Goal: Task Accomplishment & Management: Manage account settings

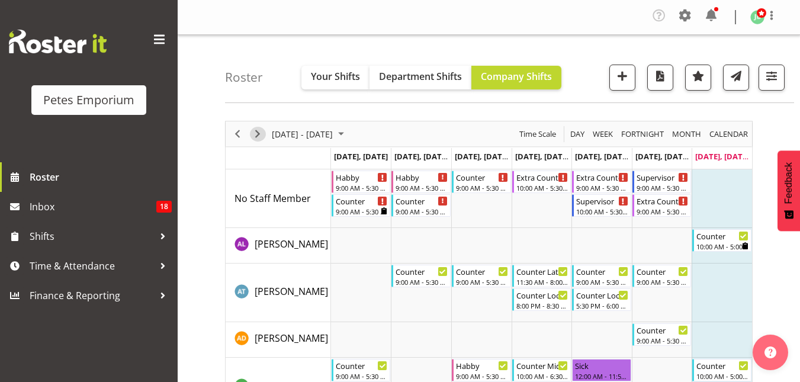
click at [256, 129] on span "Next" at bounding box center [257, 134] width 14 height 15
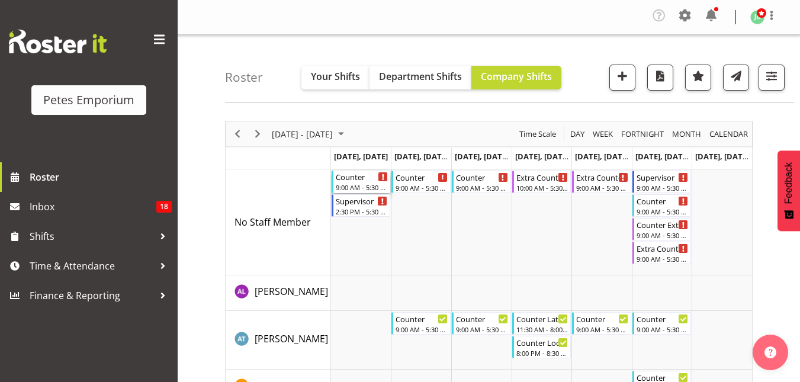
click at [353, 180] on div "Counter" at bounding box center [362, 176] width 53 height 12
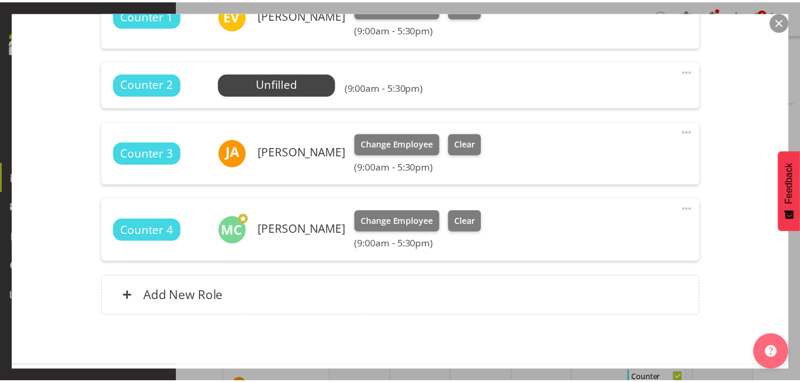
scroll to position [459, 0]
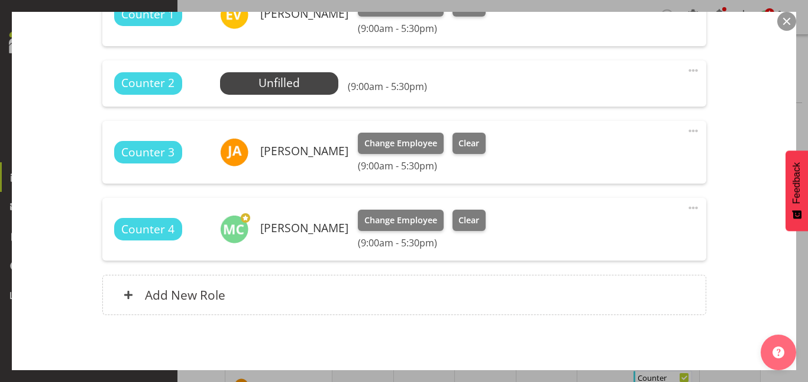
click at [789, 18] on button "button" at bounding box center [787, 21] width 19 height 19
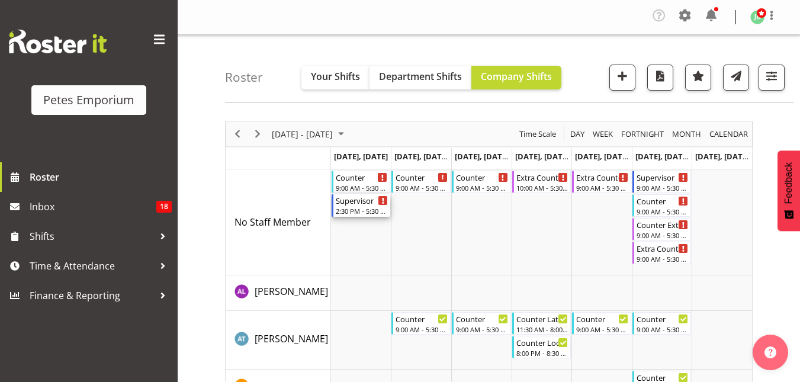
click at [363, 212] on div "2:30 PM - 5:30 PM" at bounding box center [362, 210] width 53 height 9
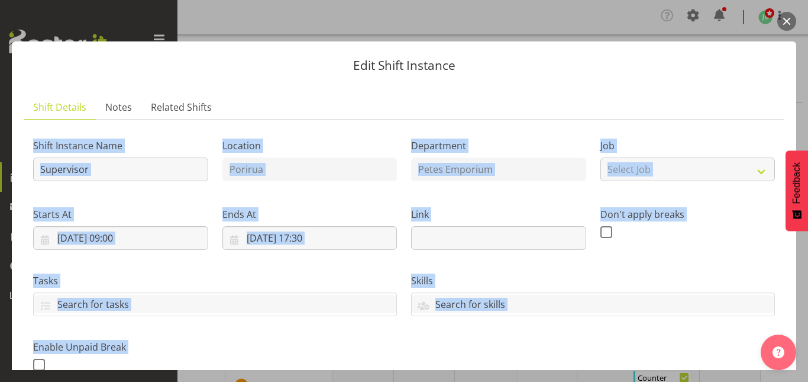
drag, startPoint x: 796, startPoint y: 17, endPoint x: 787, endPoint y: 22, distance: 11.2
click at [787, 22] on div "Edit Shift Instance Shift Details Notes Related Shifts Shift Instance Name Supe…" at bounding box center [404, 191] width 808 height 358
click at [787, 22] on button "button" at bounding box center [787, 21] width 19 height 19
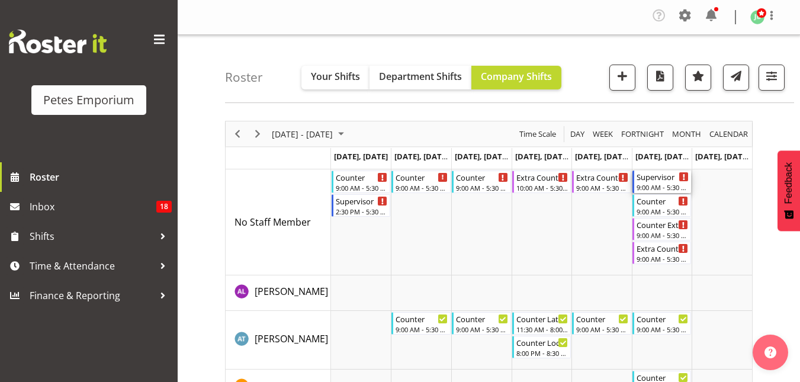
click at [646, 180] on div "Supervisor" at bounding box center [662, 176] width 53 height 12
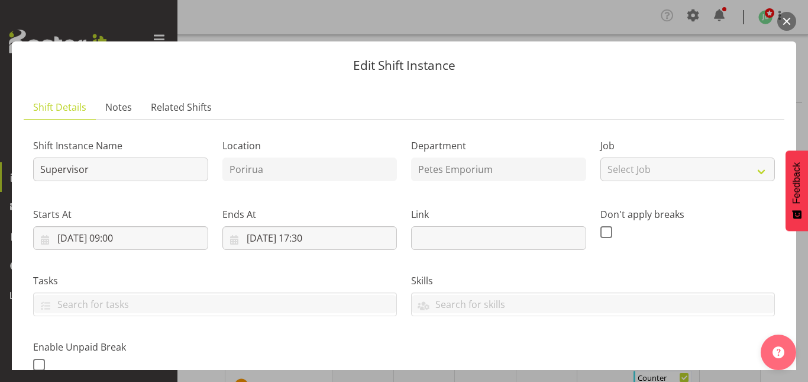
click at [783, 20] on button "button" at bounding box center [787, 21] width 19 height 19
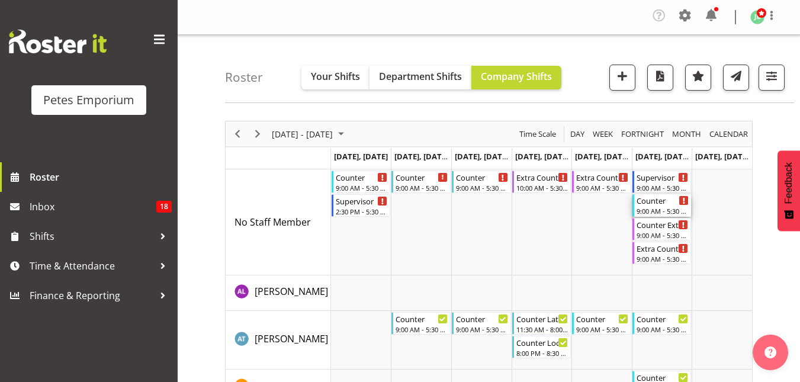
click at [648, 202] on div "Counter" at bounding box center [662, 200] width 53 height 12
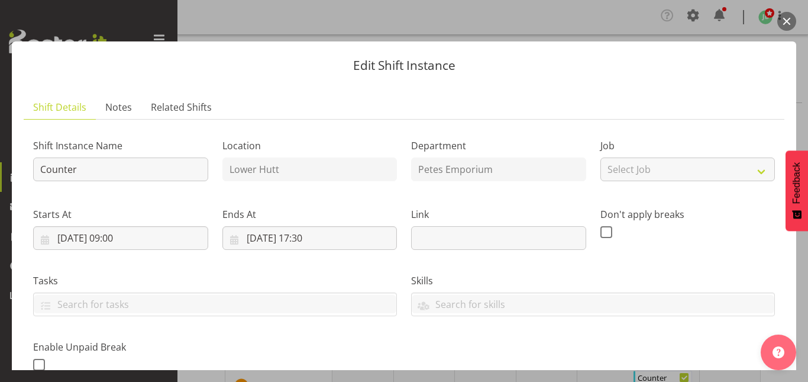
click at [791, 19] on button "button" at bounding box center [787, 21] width 19 height 19
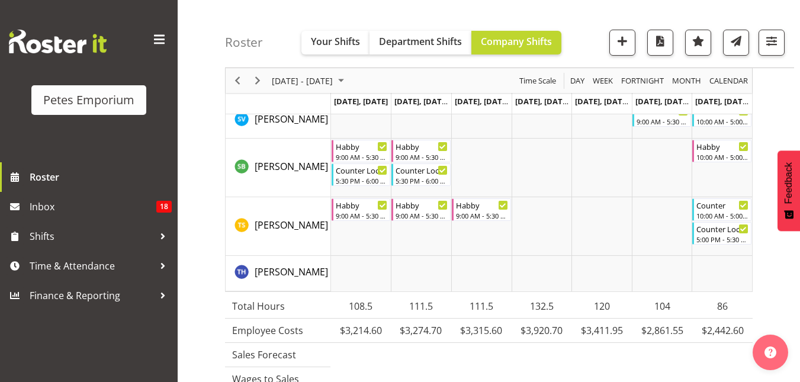
scroll to position [1536, 0]
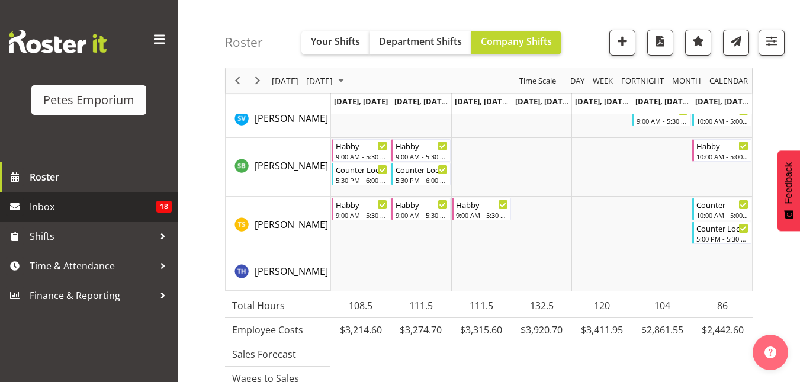
click at [36, 205] on span "Inbox" at bounding box center [93, 207] width 127 height 18
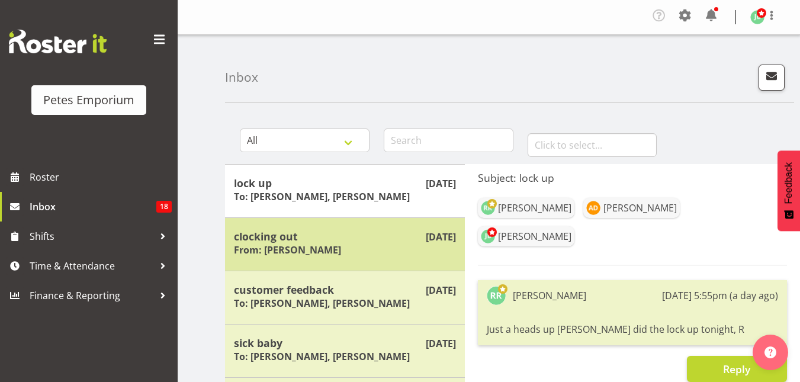
click at [344, 235] on h5 "clocking out" at bounding box center [345, 236] width 222 height 13
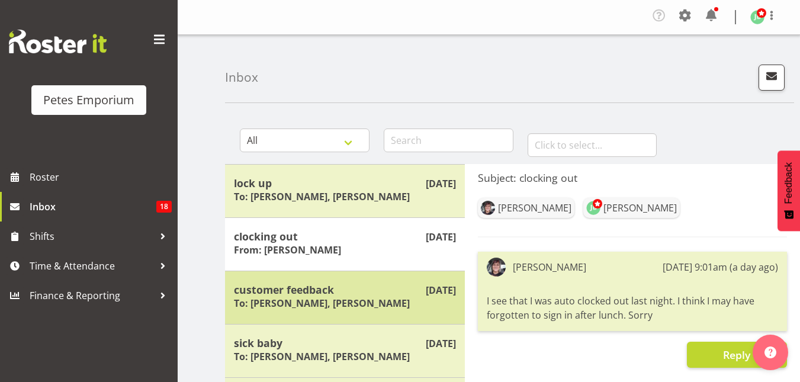
click at [360, 294] on h5 "customer feedback" at bounding box center [345, 289] width 222 height 13
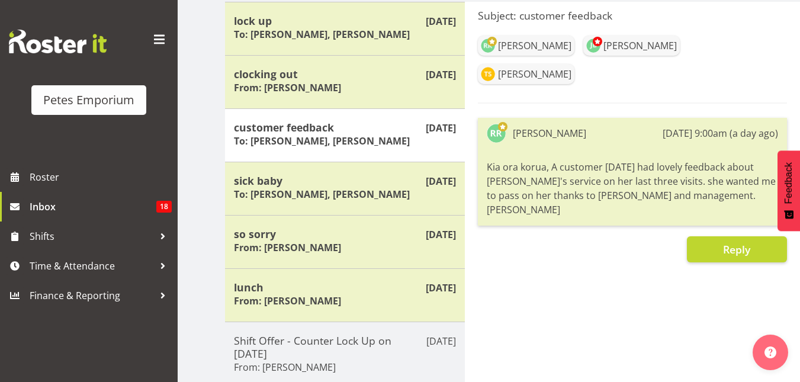
scroll to position [163, 0]
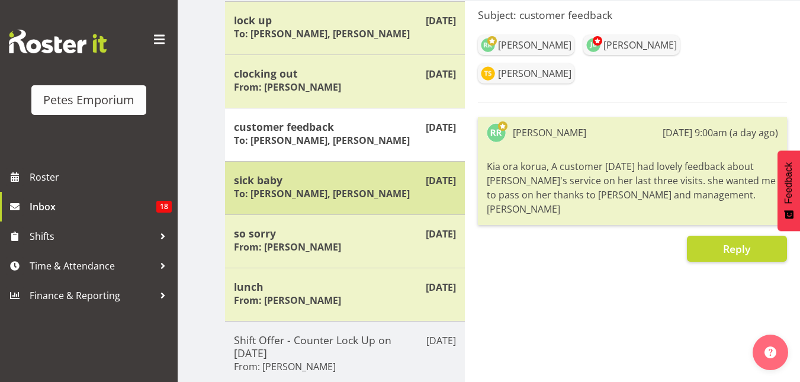
click at [352, 183] on h5 "sick baby" at bounding box center [345, 179] width 222 height 13
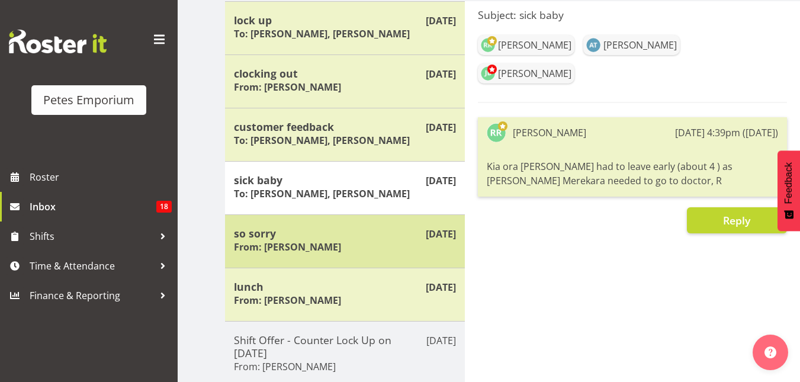
click at [318, 246] on h6 "From: Christine Neville" at bounding box center [287, 247] width 107 height 12
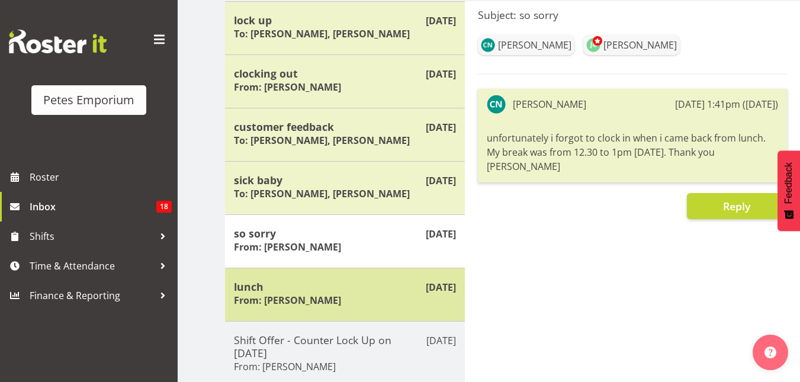
click at [359, 288] on h5 "lunch" at bounding box center [345, 286] width 222 height 13
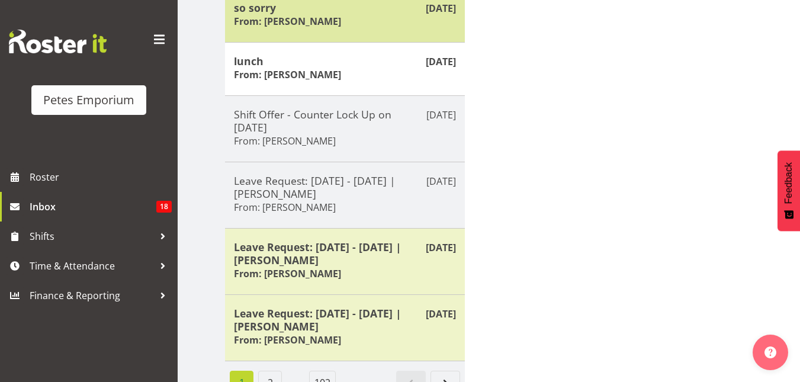
scroll to position [389, 0]
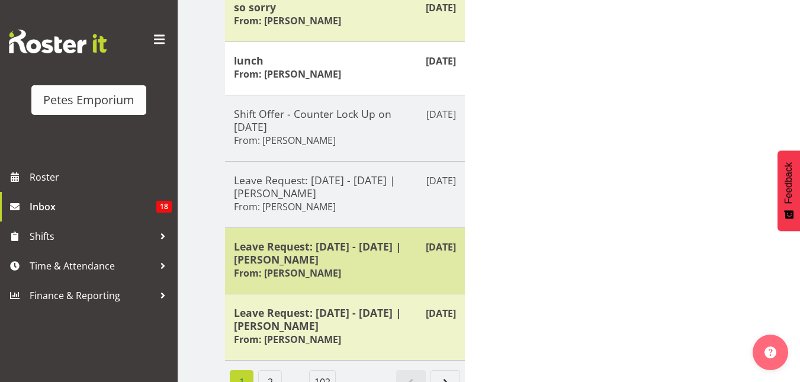
click at [385, 243] on h5 "Leave Request: 13/09/25 - 13/09/25 | Alex-Micheal Taniwha" at bounding box center [345, 253] width 222 height 26
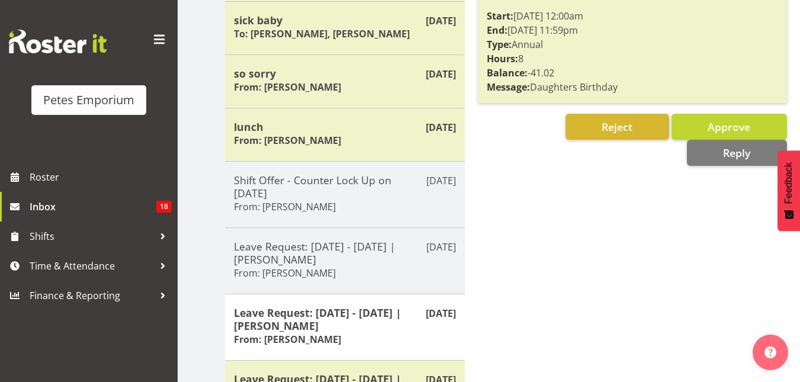
scroll to position [322, 0]
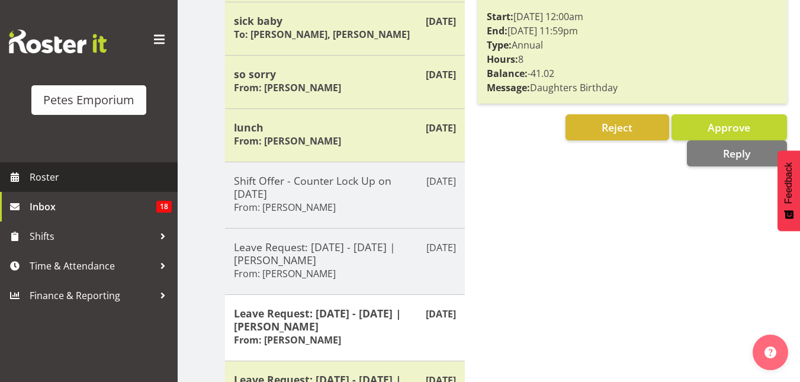
click at [59, 177] on span "Roster" at bounding box center [101, 177] width 142 height 18
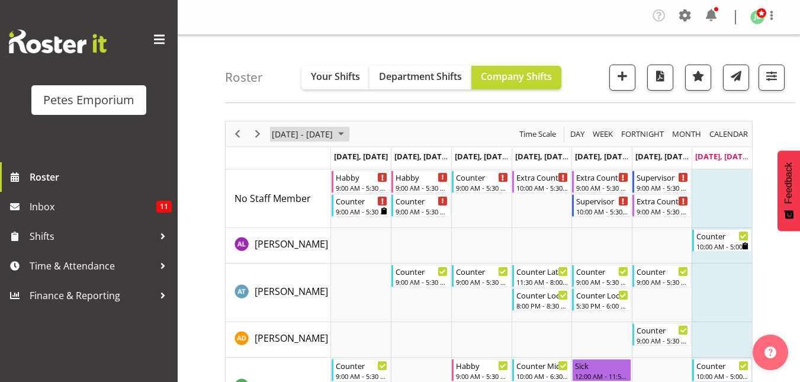
click at [348, 135] on span "September 01 - 07, 2025" at bounding box center [341, 134] width 14 height 15
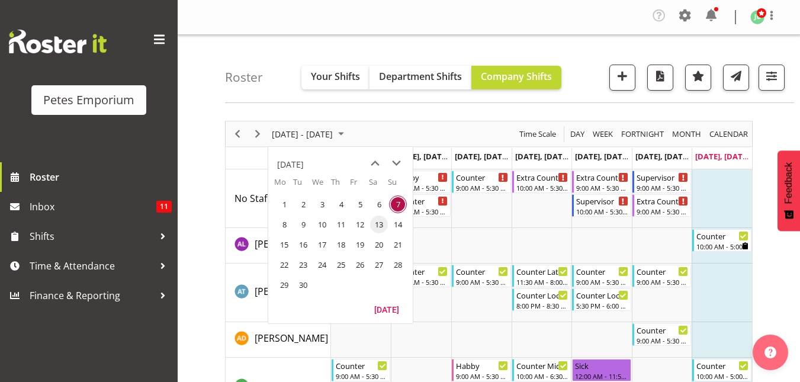
click at [376, 226] on span "13" at bounding box center [379, 224] width 18 height 18
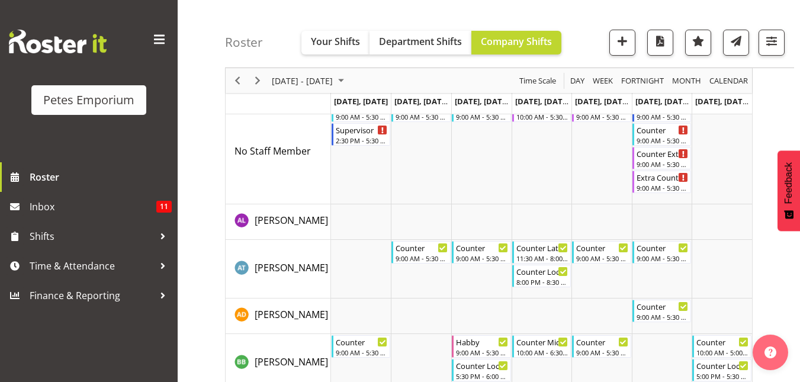
scroll to position [69, 0]
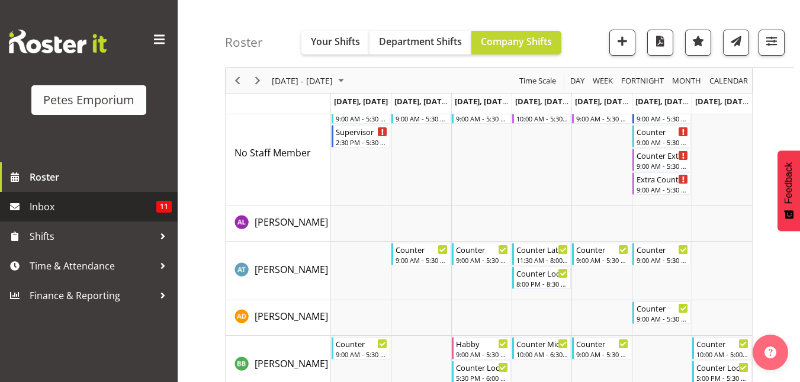
click at [59, 212] on span "Inbox" at bounding box center [93, 207] width 127 height 18
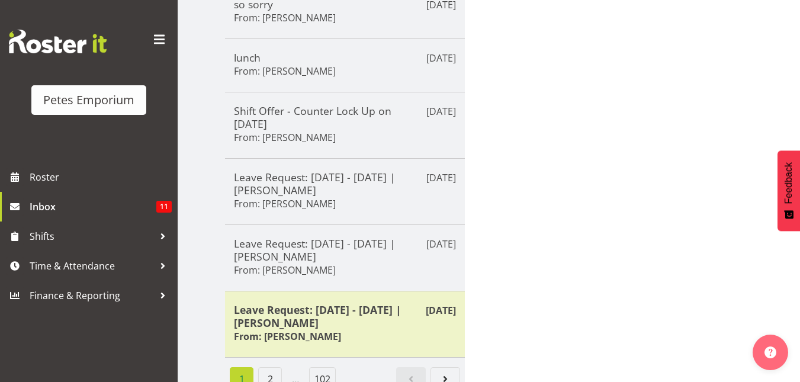
scroll to position [414, 0]
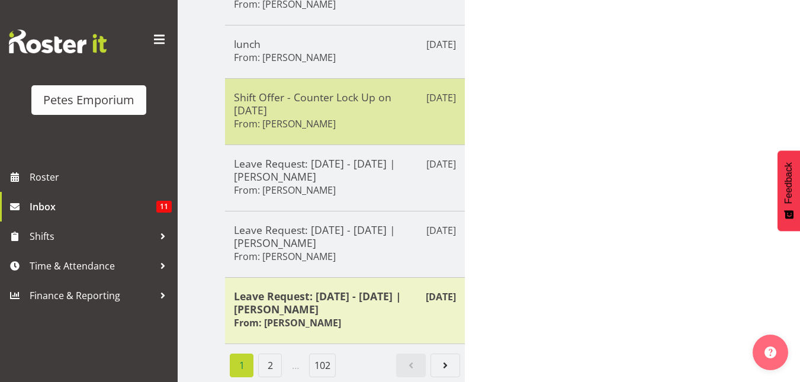
click at [340, 91] on h5 "Shift Offer - Counter Lock Up on [DATE]" at bounding box center [345, 104] width 222 height 26
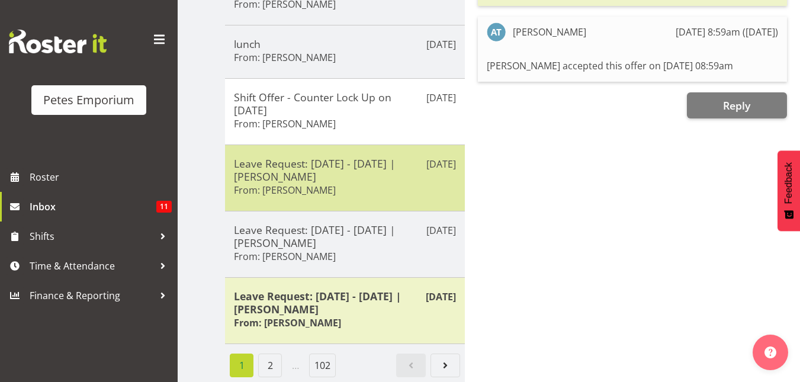
click at [339, 169] on h5 "Leave Request: 16/09/25 - 16/09/25 | Alex-Micheal Taniwha" at bounding box center [345, 170] width 222 height 26
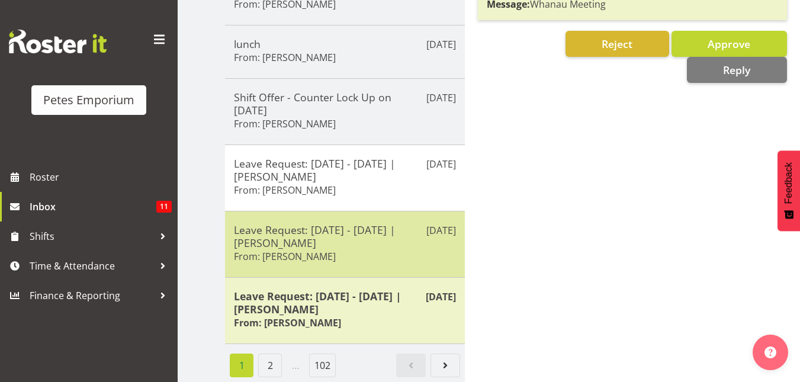
click at [347, 256] on div "Leave Request: 13/09/25 - 13/09/25 | Alex-Micheal Taniwha From: Alex-Micheal Ta…" at bounding box center [345, 244] width 222 height 42
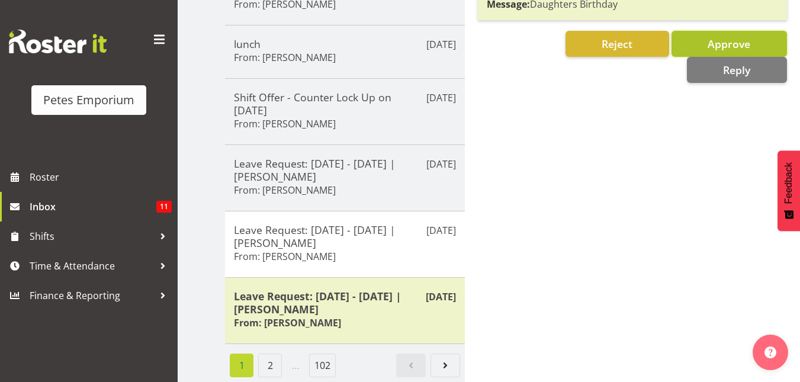
click at [705, 47] on button "Approve" at bounding box center [728, 44] width 115 height 26
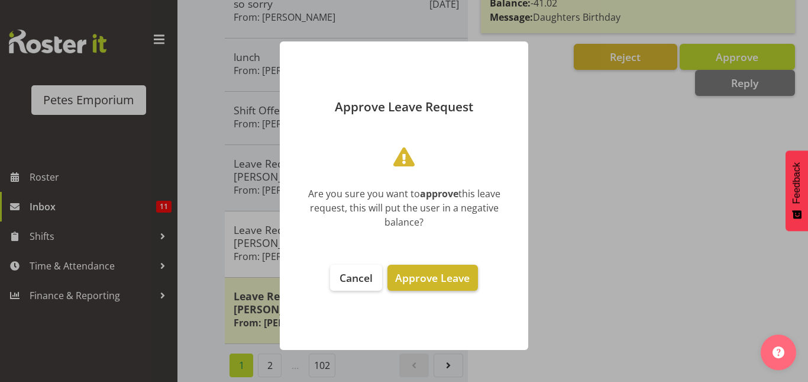
click at [424, 276] on span "Approve Leave" at bounding box center [432, 277] width 75 height 14
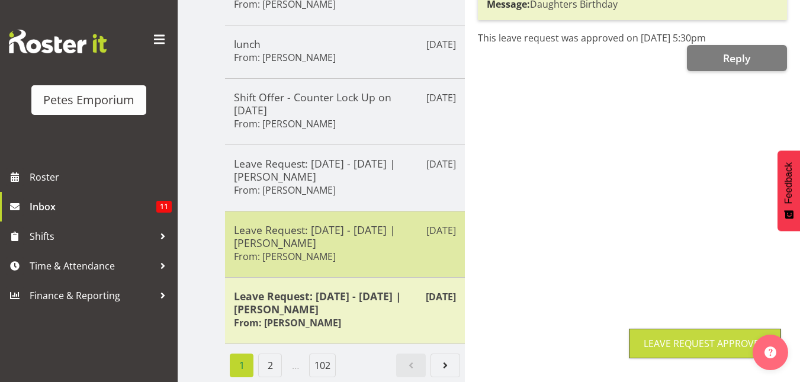
click at [336, 250] on h6 "From: Alex-Micheal Taniwha" at bounding box center [285, 256] width 102 height 12
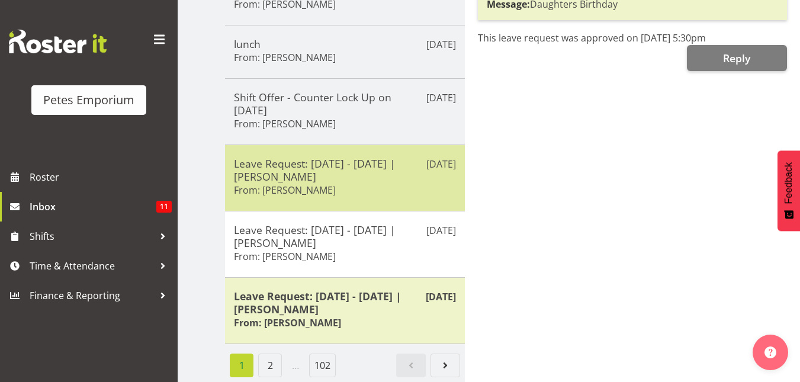
click at [344, 169] on h5 "Leave Request: 16/09/25 - 16/09/25 | Alex-Micheal Taniwha" at bounding box center [345, 170] width 222 height 26
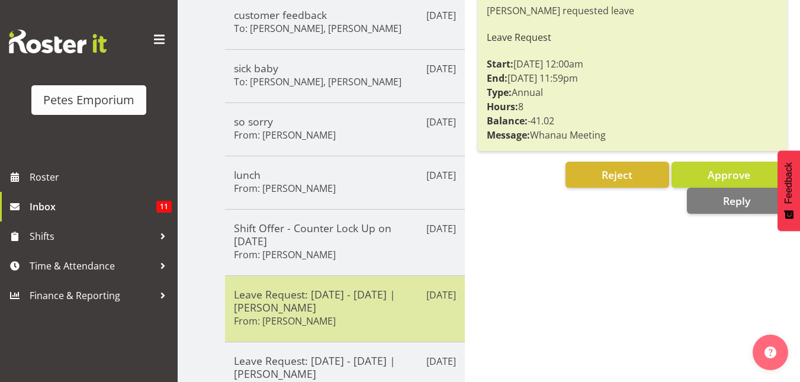
scroll to position [274, 0]
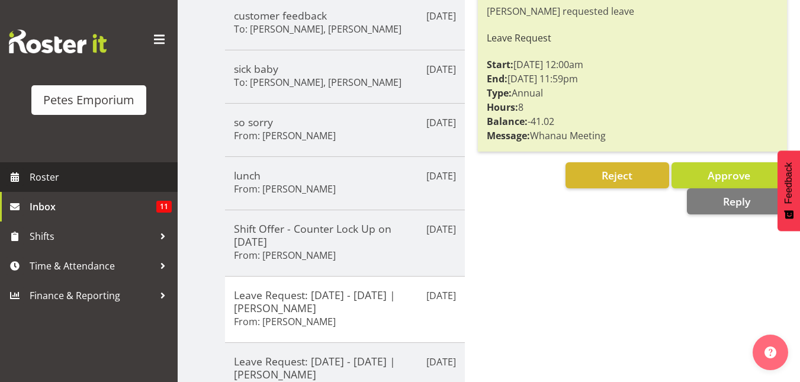
click at [56, 180] on span "Roster" at bounding box center [101, 177] width 142 height 18
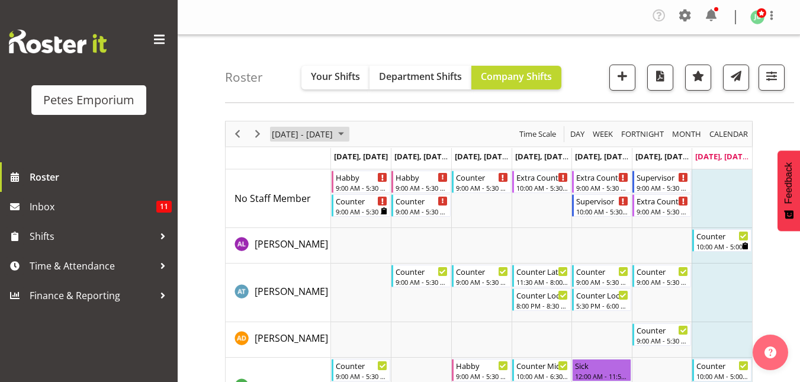
click at [348, 134] on span "September 01 - 07, 2025" at bounding box center [341, 134] width 14 height 15
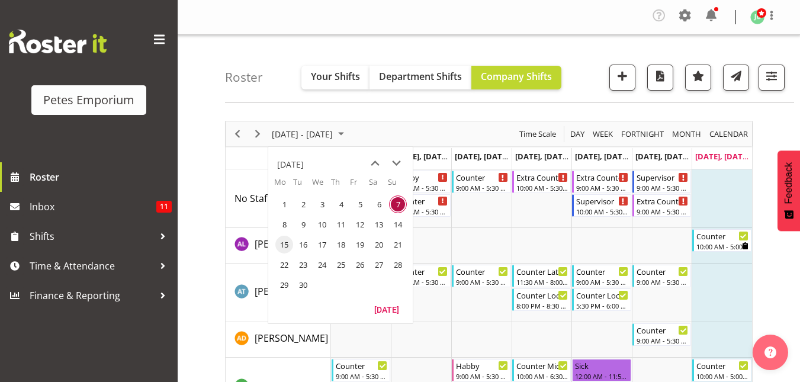
click at [285, 246] on span "15" at bounding box center [284, 245] width 18 height 18
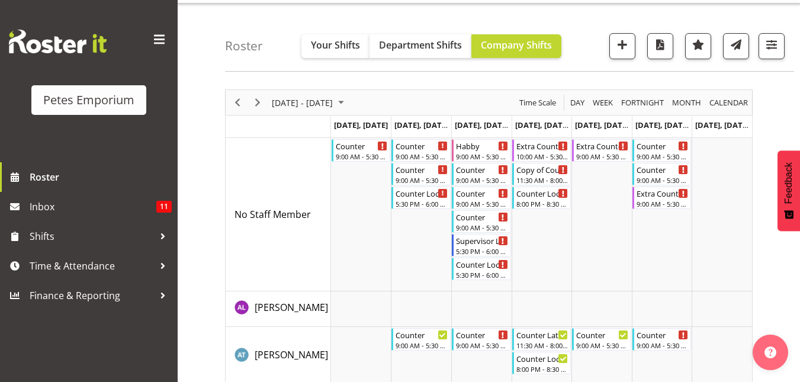
scroll to position [43, 0]
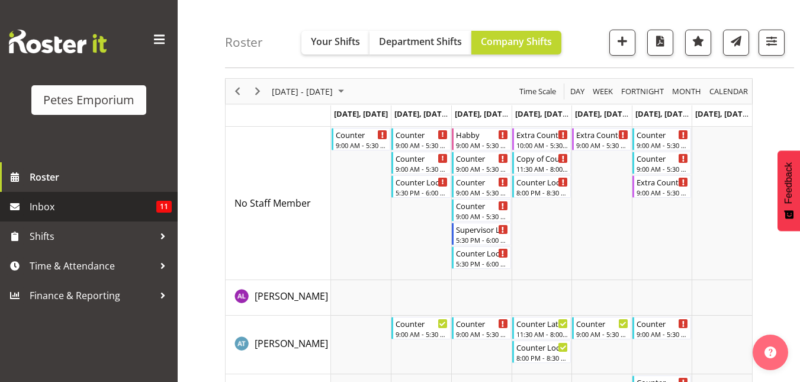
click at [43, 212] on span "Inbox" at bounding box center [93, 207] width 127 height 18
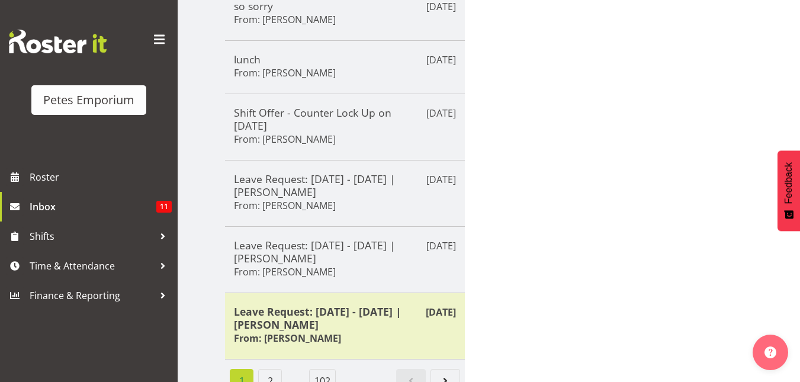
scroll to position [414, 0]
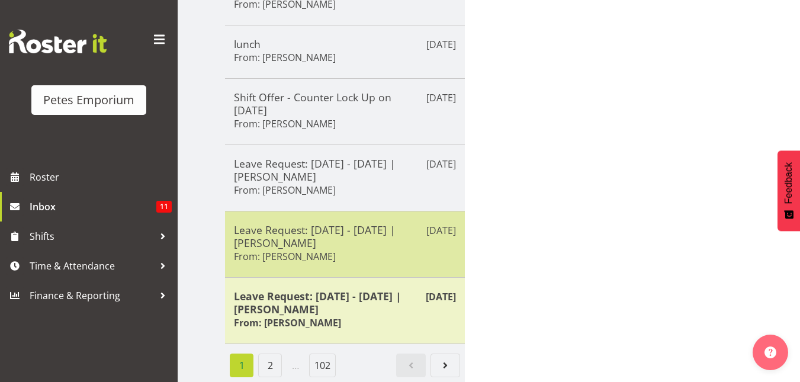
click at [321, 237] on h5 "Leave Request: [DATE] - [DATE] | [PERSON_NAME]" at bounding box center [345, 236] width 222 height 26
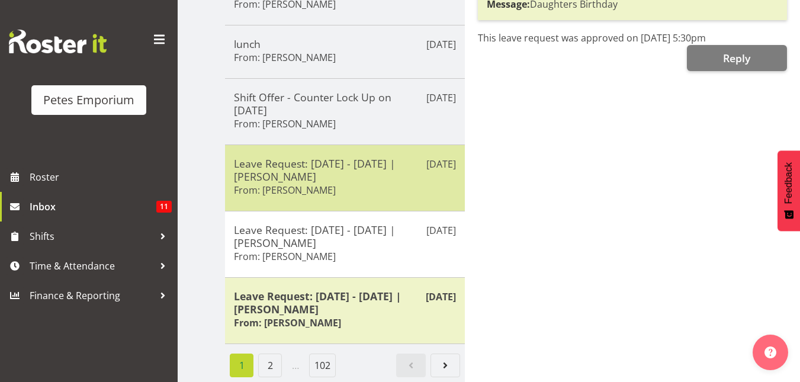
click at [328, 165] on h5 "Leave Request: [DATE] - [DATE] | [PERSON_NAME]" at bounding box center [345, 170] width 222 height 26
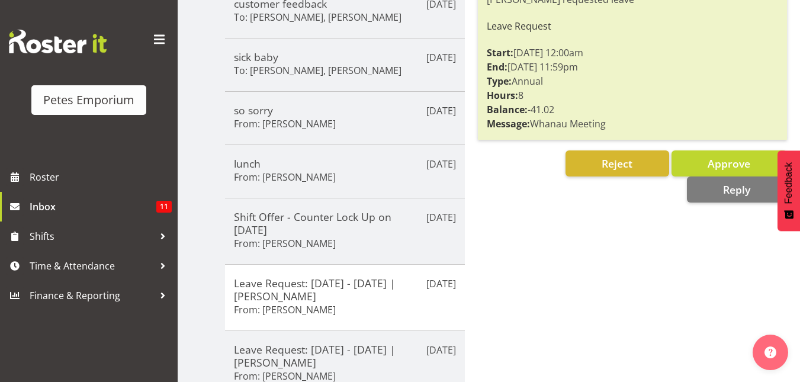
scroll to position [285, 0]
click at [691, 172] on button "Approve" at bounding box center [728, 164] width 115 height 26
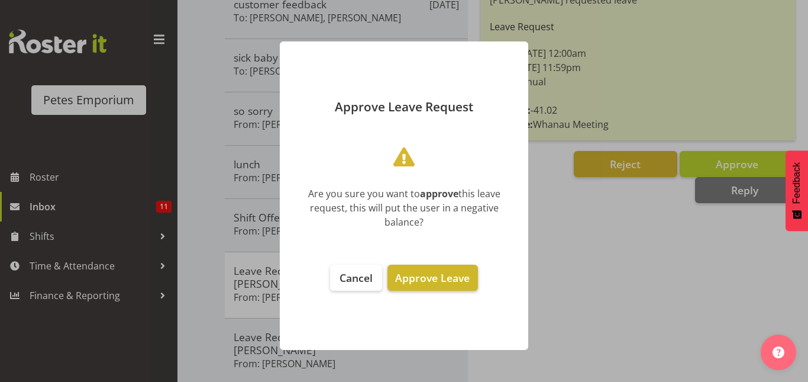
click at [437, 289] on button "Approve Leave" at bounding box center [433, 278] width 90 height 26
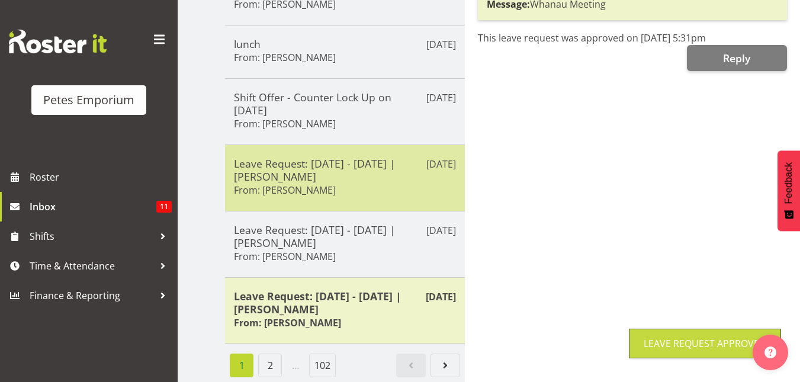
scroll to position [414, 0]
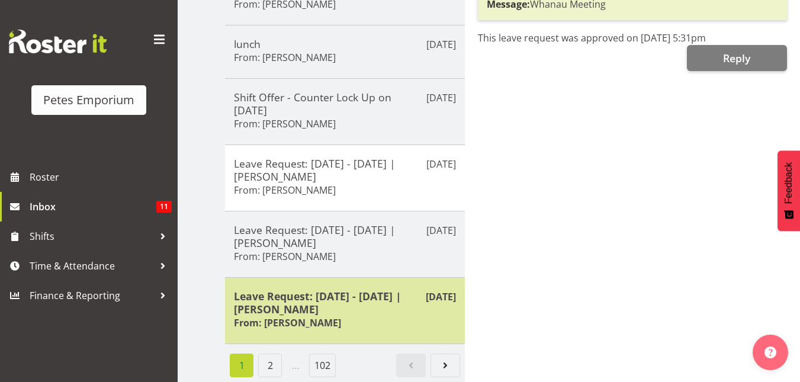
click at [316, 298] on h5 "Leave Request: 14/09/25 - 14/09/25 | Danielle Donselaar" at bounding box center [345, 302] width 222 height 26
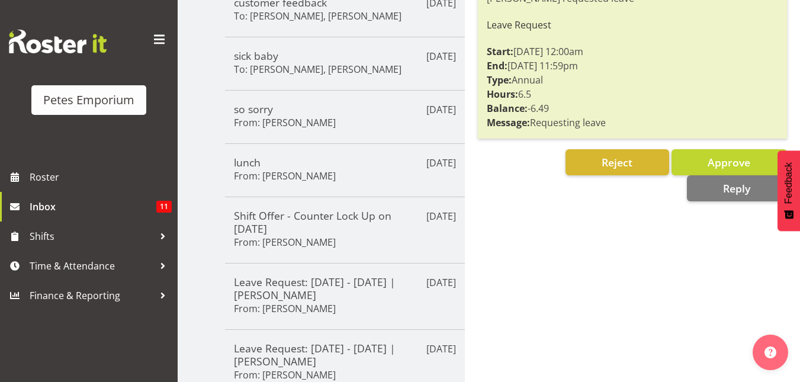
scroll to position [282, 0]
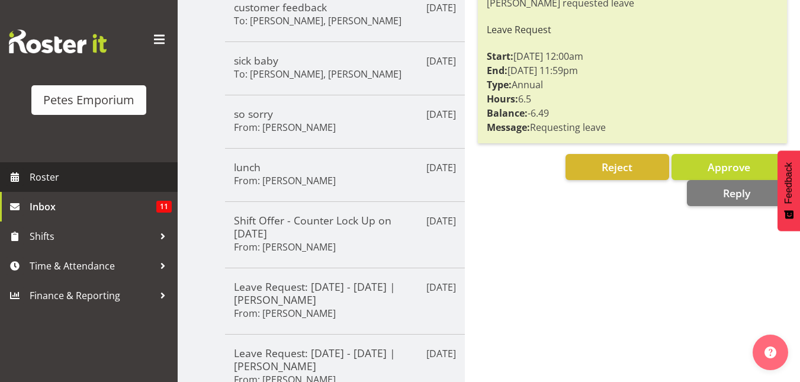
click at [48, 180] on span "Roster" at bounding box center [101, 177] width 142 height 18
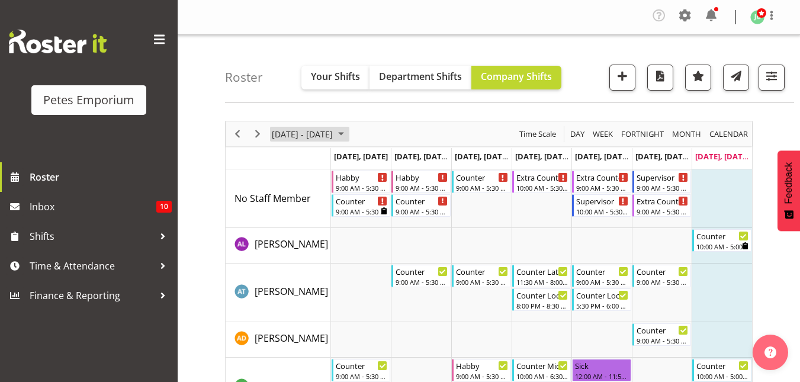
click at [348, 132] on span "September 01 - 07, 2025" at bounding box center [341, 134] width 14 height 15
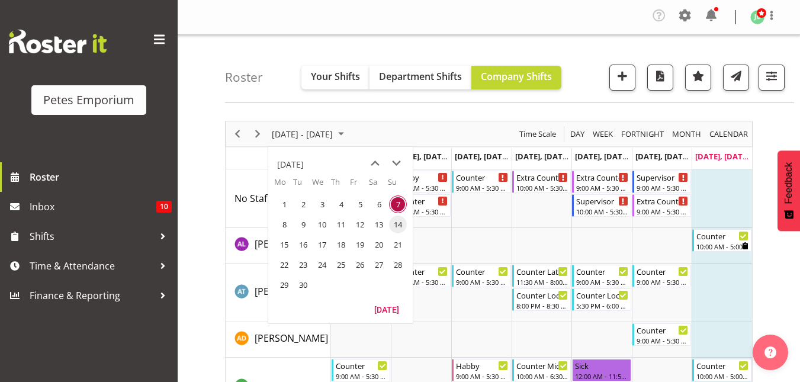
click at [394, 228] on span "14" at bounding box center [398, 224] width 18 height 18
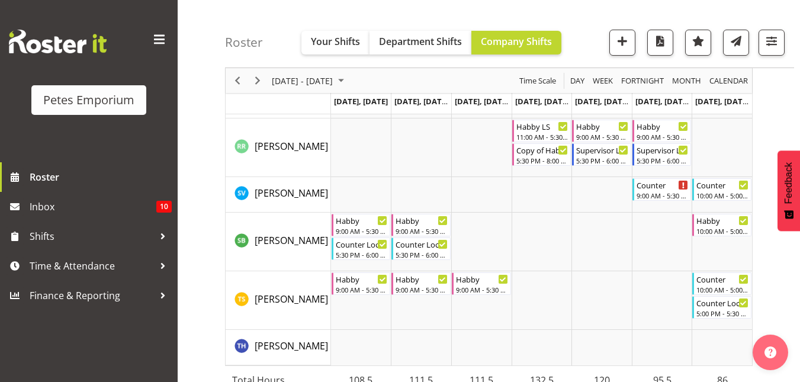
scroll to position [1489, 0]
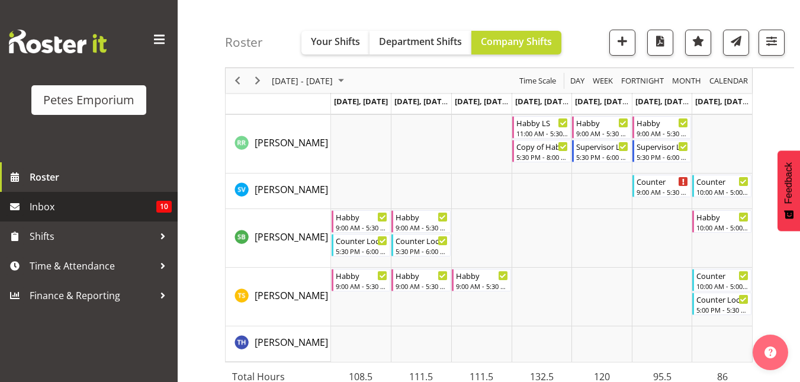
click at [63, 207] on span "Inbox" at bounding box center [93, 207] width 127 height 18
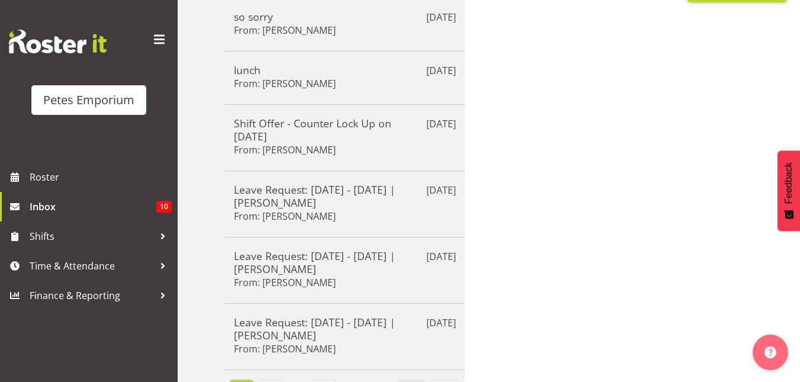
scroll to position [414, 0]
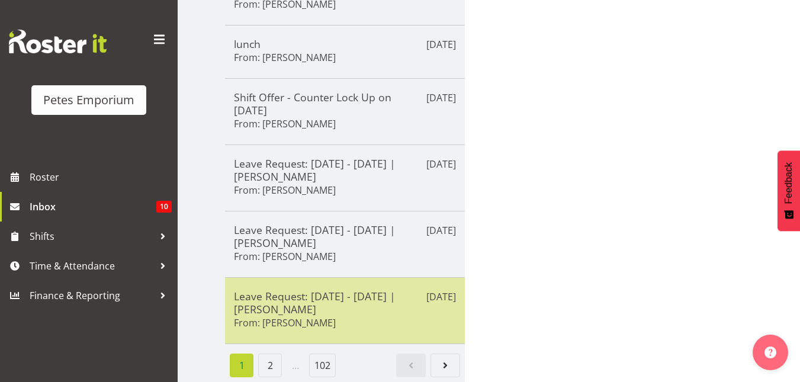
click at [341, 297] on h5 "Leave Request: 14/09/25 - 14/09/25 | Danielle Donselaar" at bounding box center [345, 302] width 222 height 26
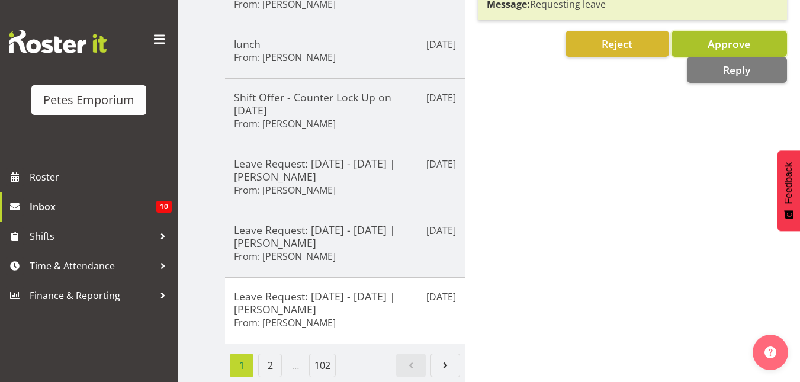
click at [725, 45] on span "Approve" at bounding box center [728, 44] width 43 height 14
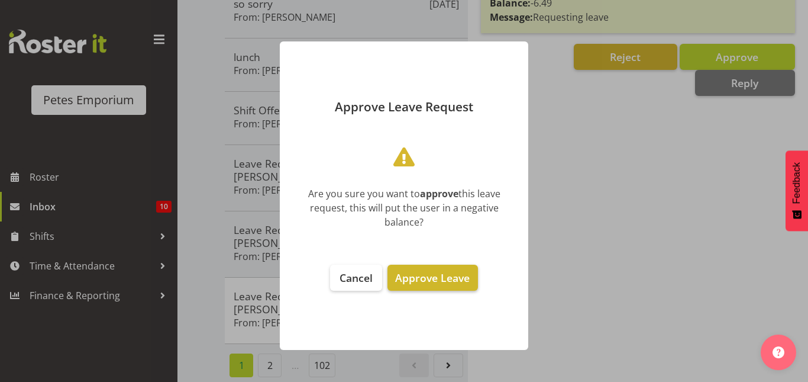
click at [449, 279] on span "Approve Leave" at bounding box center [432, 277] width 75 height 14
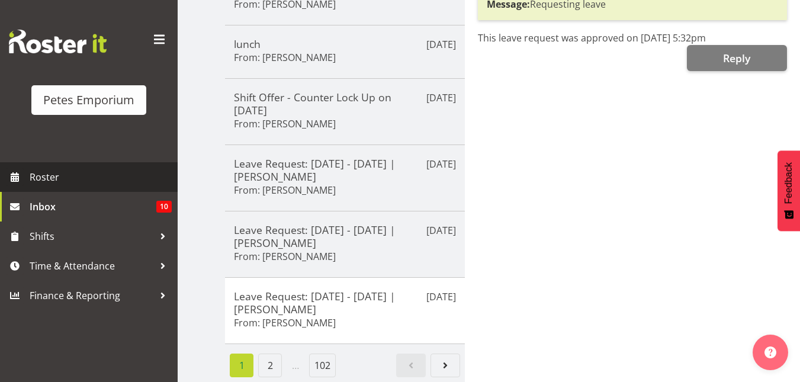
click at [66, 177] on span "Roster" at bounding box center [101, 177] width 142 height 18
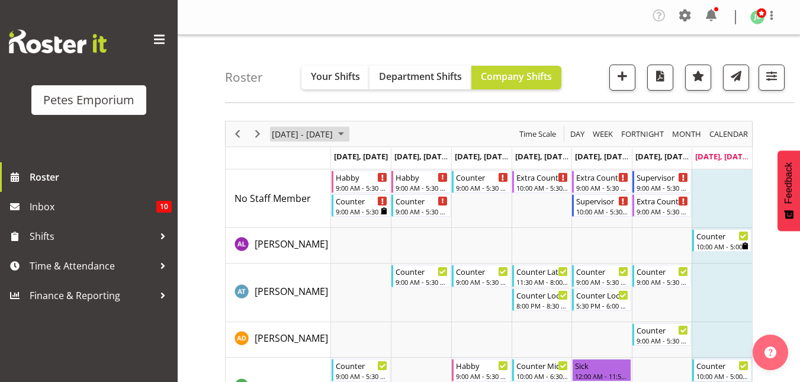
click at [334, 134] on span "[DATE] - [DATE]" at bounding box center [301, 134] width 63 height 15
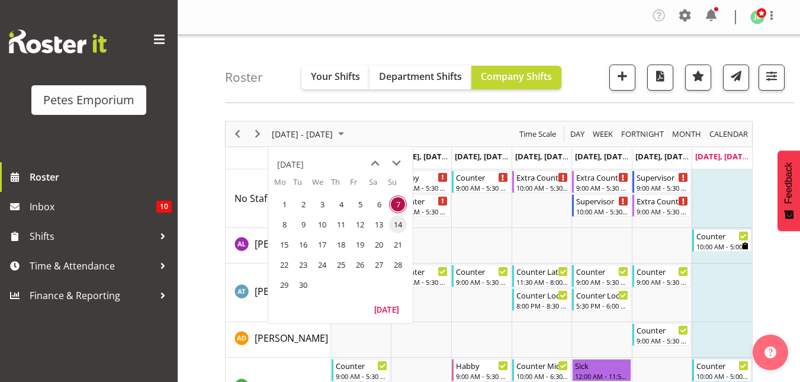
click at [400, 224] on span "14" at bounding box center [398, 224] width 18 height 18
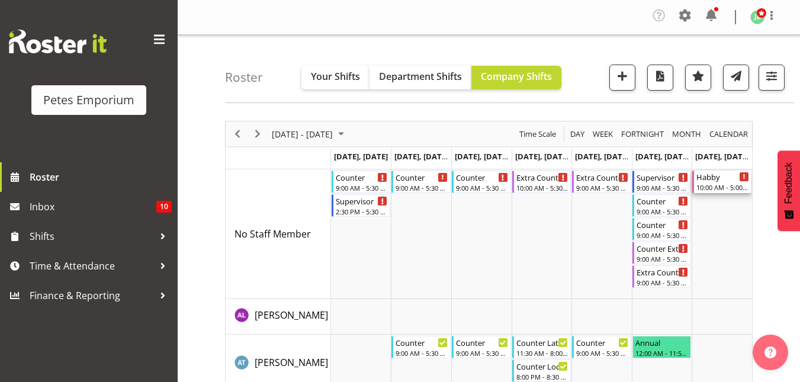
click at [717, 181] on div "Habby" at bounding box center [722, 176] width 53 height 12
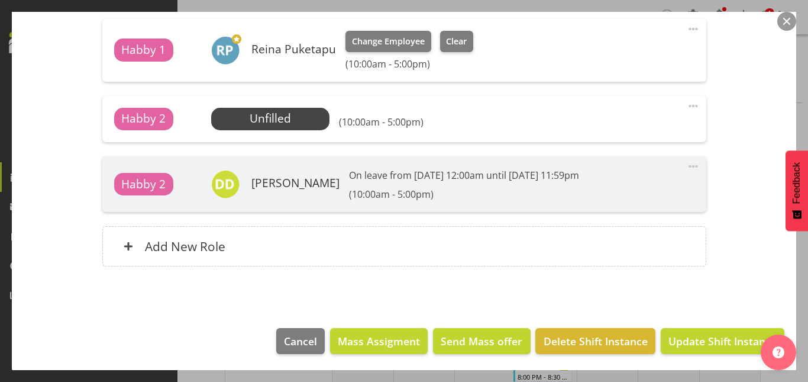
scroll to position [426, 0]
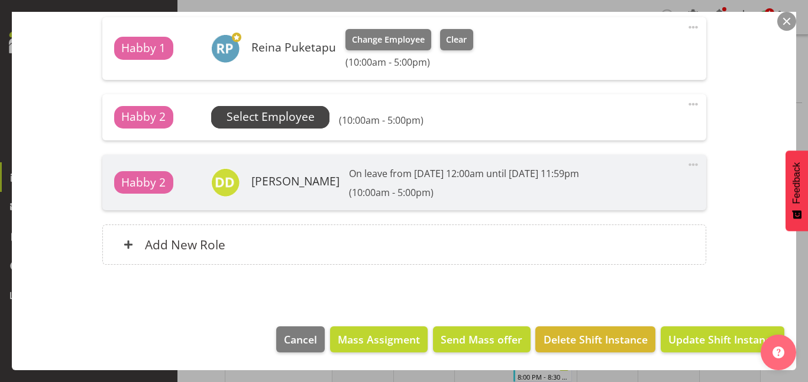
click at [269, 120] on span "Select Employee" at bounding box center [271, 116] width 88 height 17
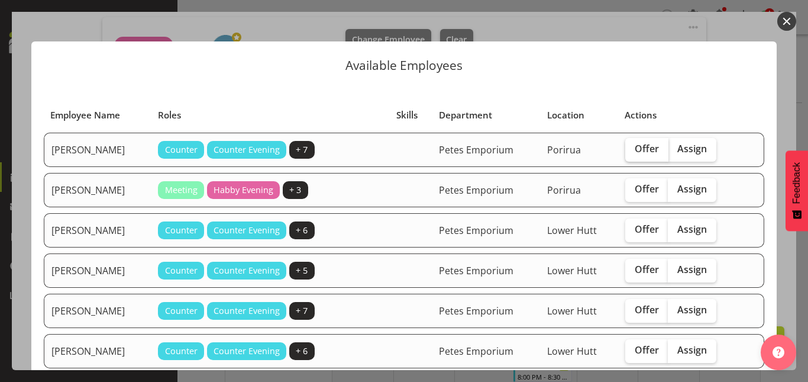
click at [641, 155] on label "Offer" at bounding box center [647, 150] width 43 height 24
click at [633, 153] on input "Offer" at bounding box center [630, 149] width 8 height 8
checkbox input "true"
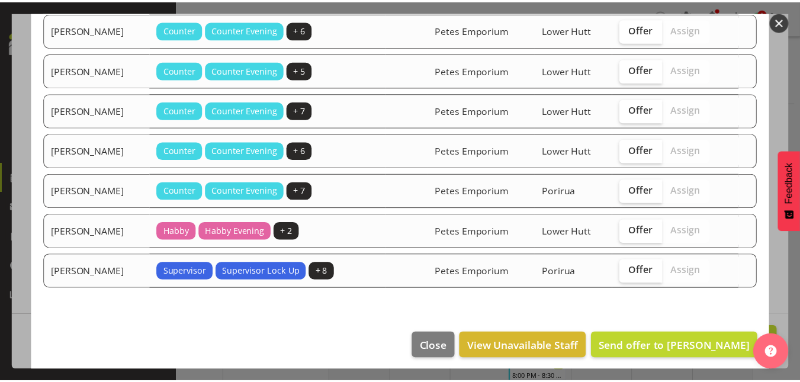
scroll to position [207, 0]
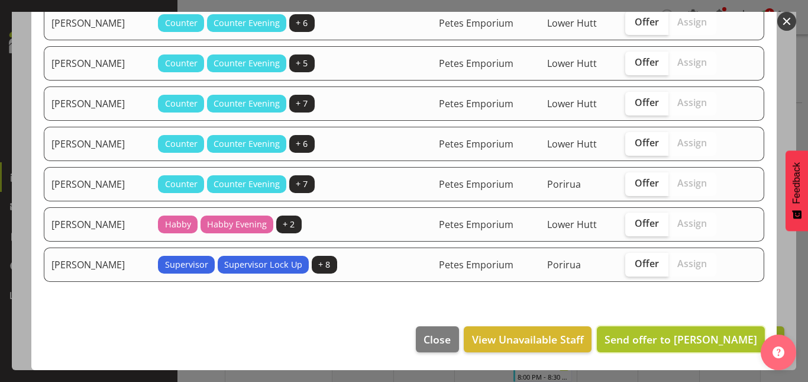
click at [665, 330] on button "Send offer to Abigail Lane" at bounding box center [681, 339] width 168 height 26
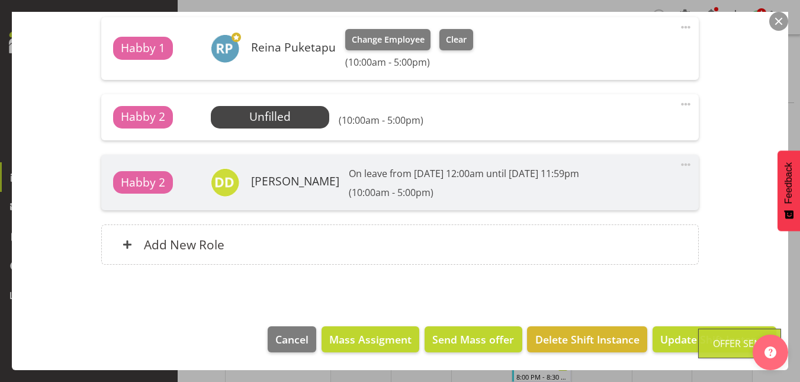
click at [783, 17] on button "button" at bounding box center [778, 21] width 19 height 19
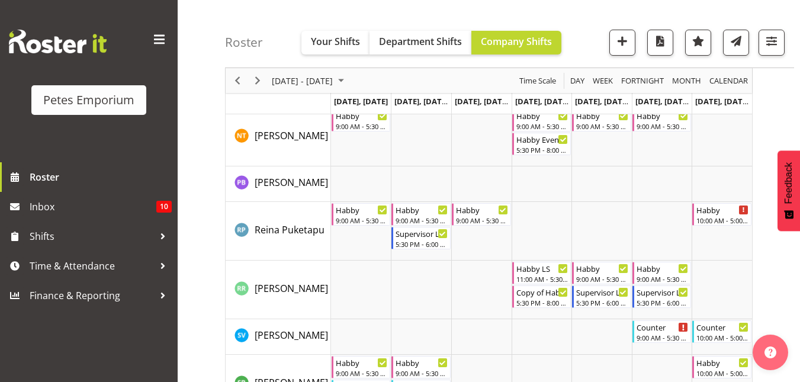
scroll to position [1343, 0]
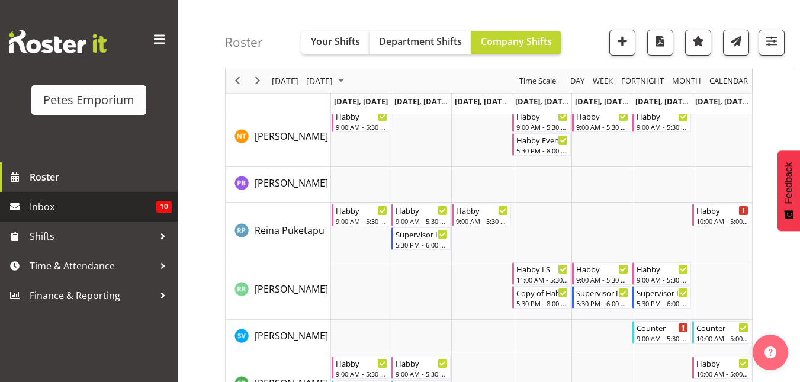
click at [69, 217] on link "Inbox 10" at bounding box center [89, 207] width 178 height 30
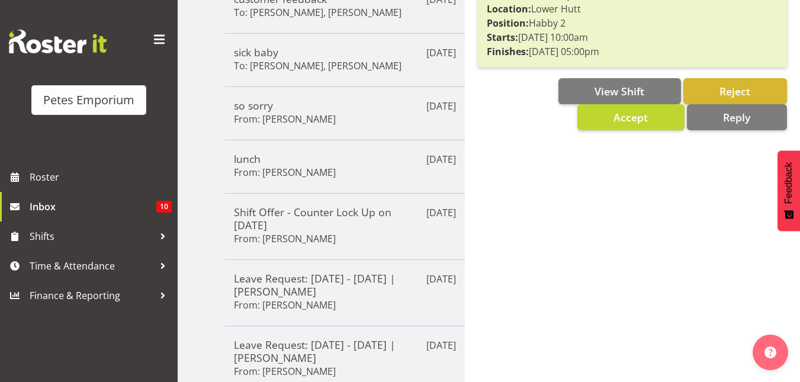
scroll to position [401, 0]
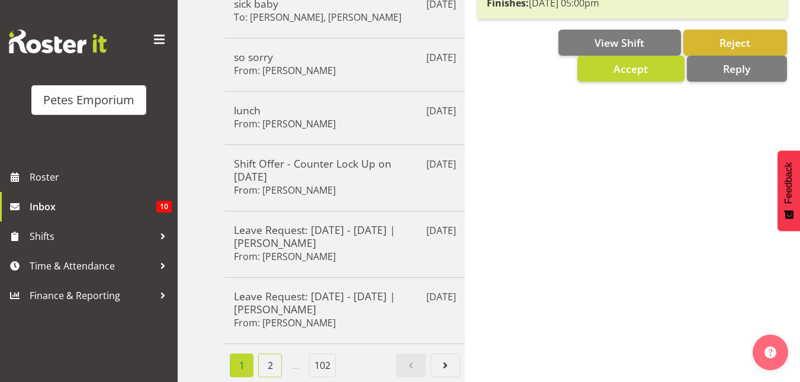
click at [270, 353] on link "2" at bounding box center [270, 365] width 24 height 24
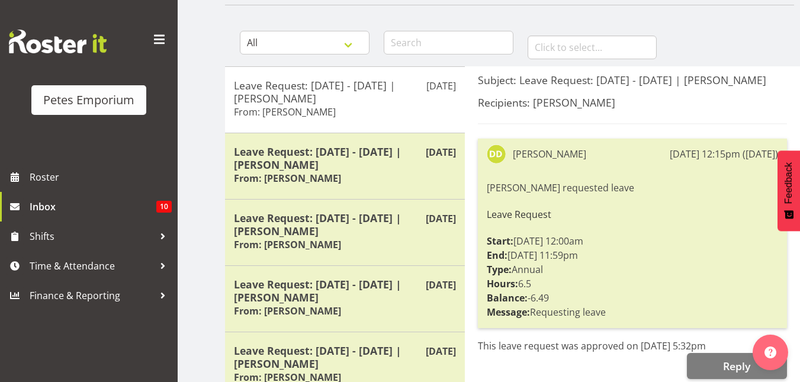
scroll to position [97, 0]
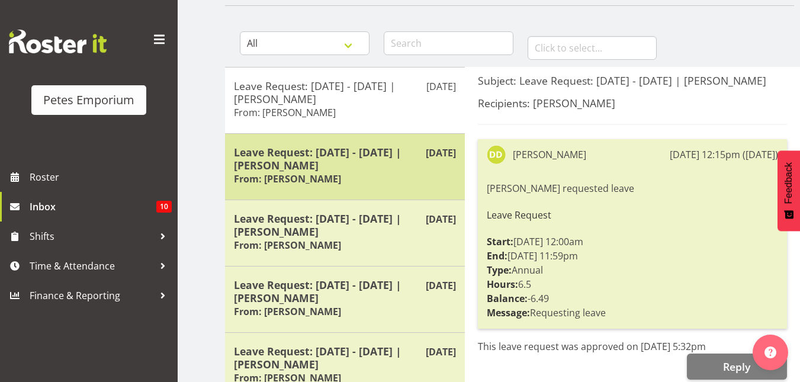
click at [369, 150] on h5 "Leave Request: [DATE] - [DATE] | [PERSON_NAME]" at bounding box center [345, 159] width 222 height 26
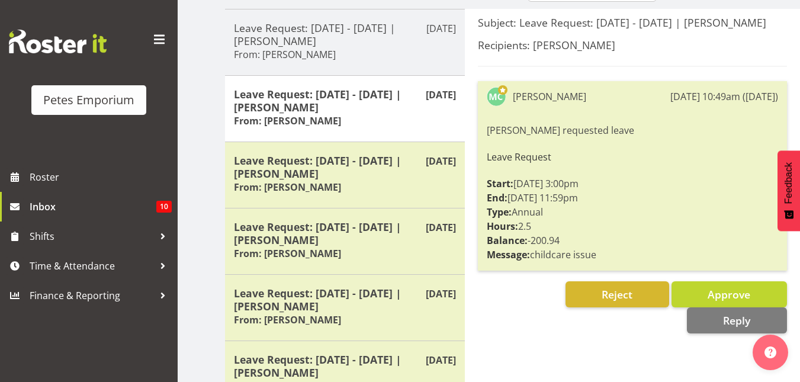
scroll to position [156, 0]
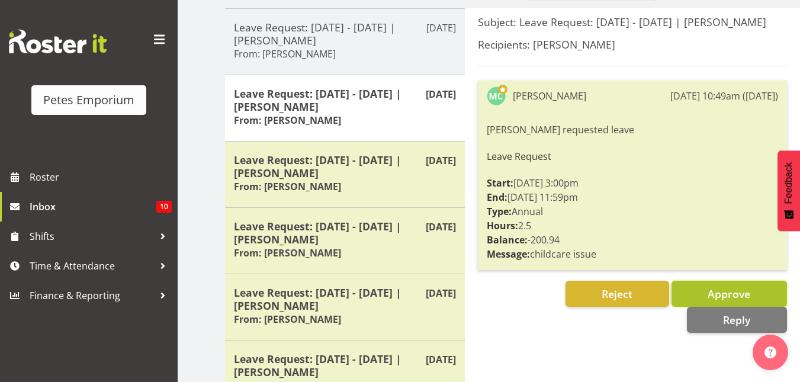
click at [690, 292] on button "Approve" at bounding box center [728, 294] width 115 height 26
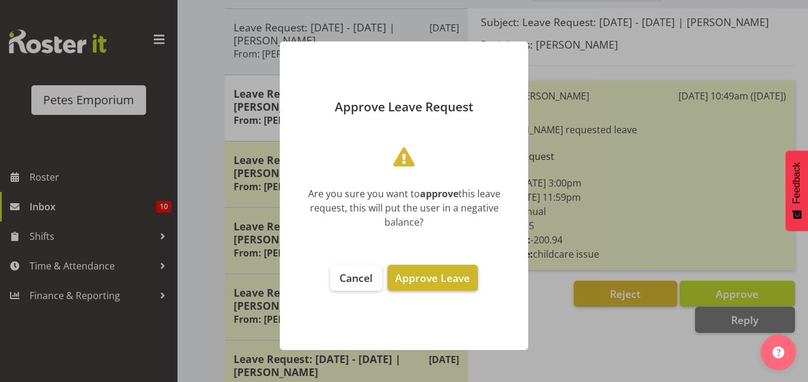
click at [435, 270] on span "Approve Leave" at bounding box center [432, 277] width 75 height 14
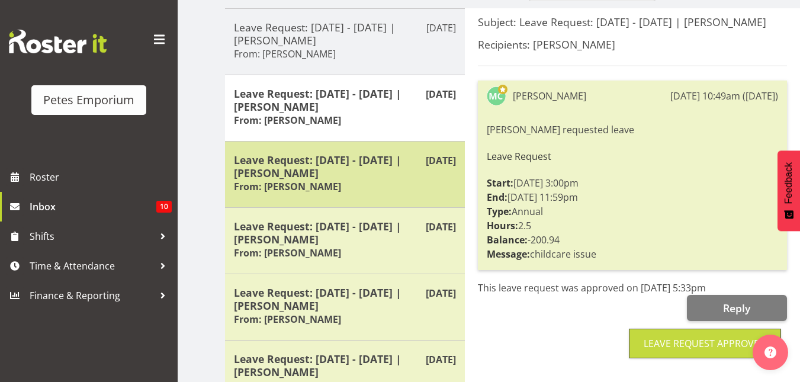
click at [323, 165] on h5 "Leave Request: [DATE] - [DATE] | [PERSON_NAME]" at bounding box center [345, 166] width 222 height 26
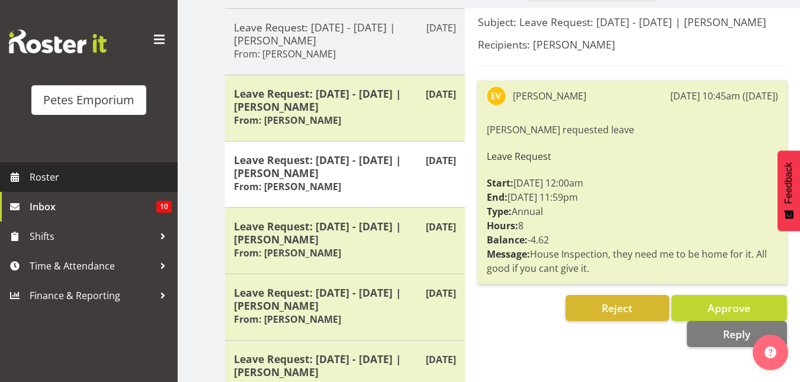
click at [75, 173] on span "Roster" at bounding box center [101, 177] width 142 height 18
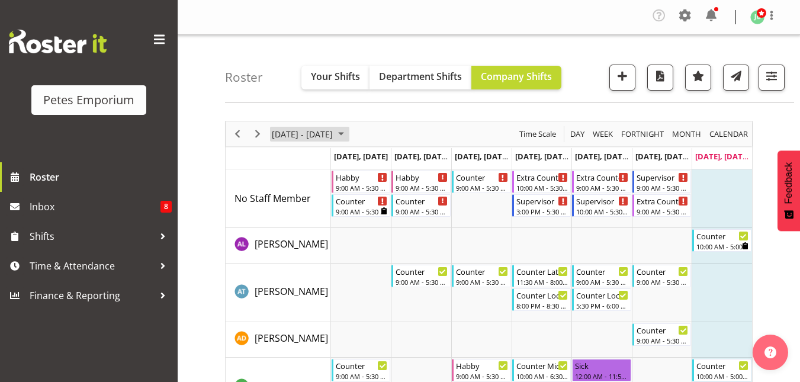
click at [334, 133] on span "[DATE] - [DATE]" at bounding box center [301, 134] width 63 height 15
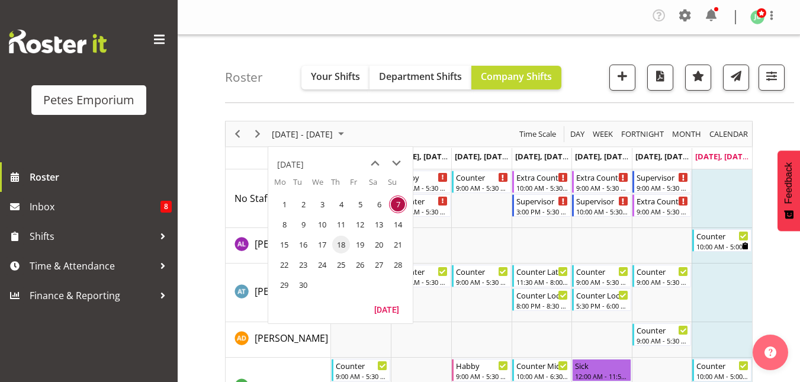
click at [338, 247] on span "18" at bounding box center [341, 245] width 18 height 18
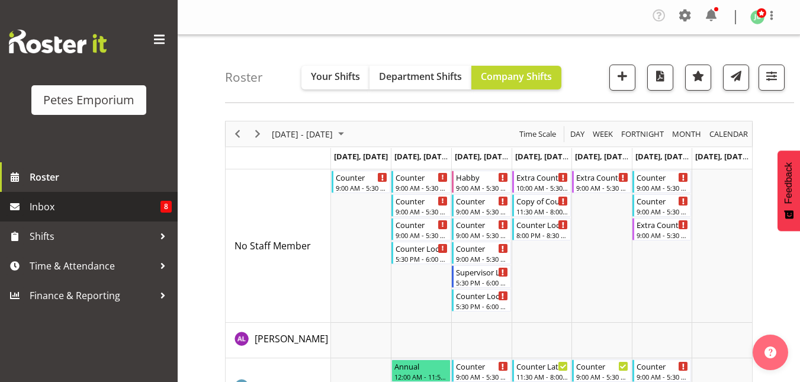
click at [47, 206] on span "Inbox" at bounding box center [95, 207] width 131 height 18
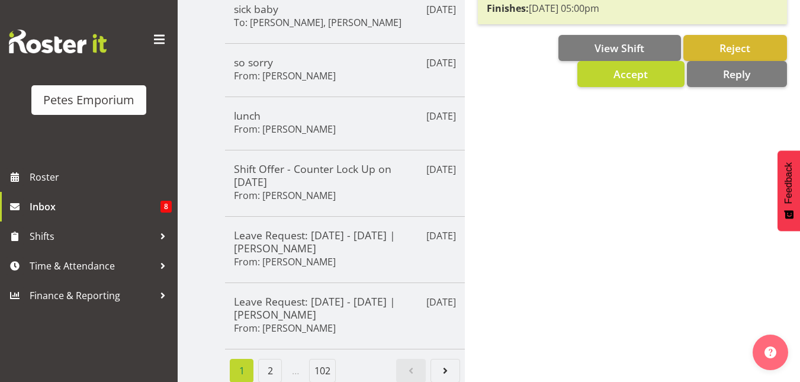
scroll to position [401, 0]
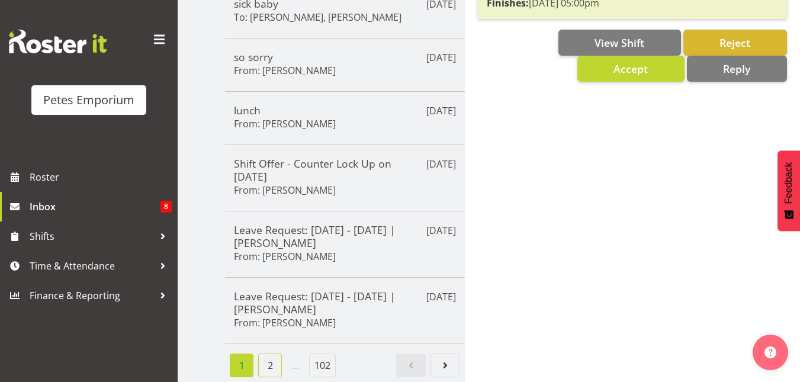
click at [270, 353] on link "2" at bounding box center [270, 365] width 24 height 24
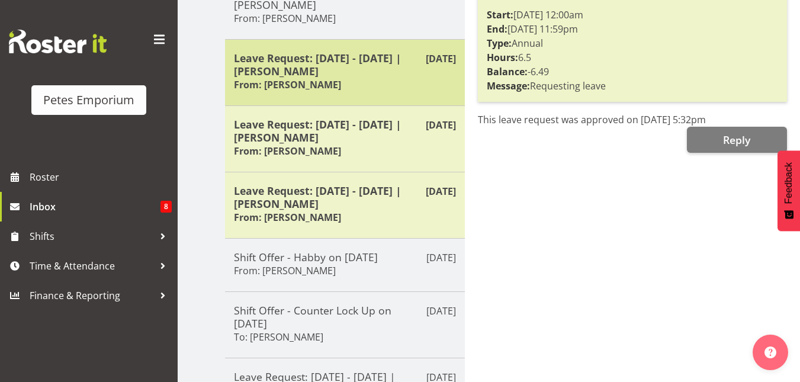
scroll to position [322, 0]
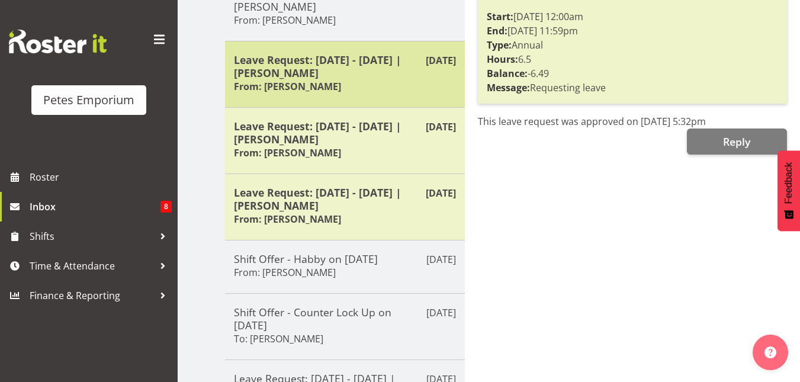
click at [353, 72] on h5 "Leave Request: [DATE] - [DATE] | [PERSON_NAME]" at bounding box center [345, 66] width 222 height 26
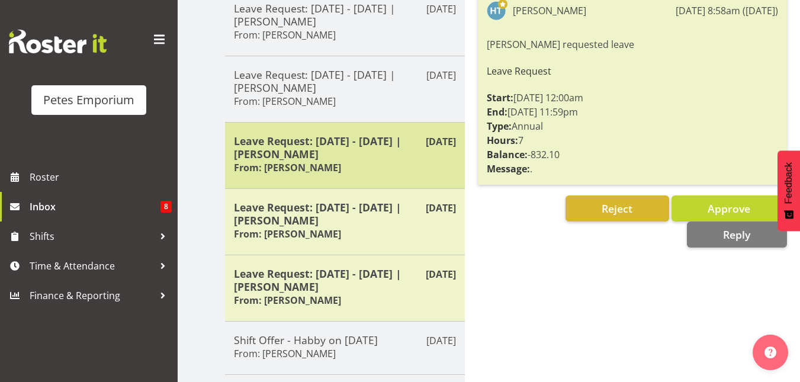
scroll to position [241, 0]
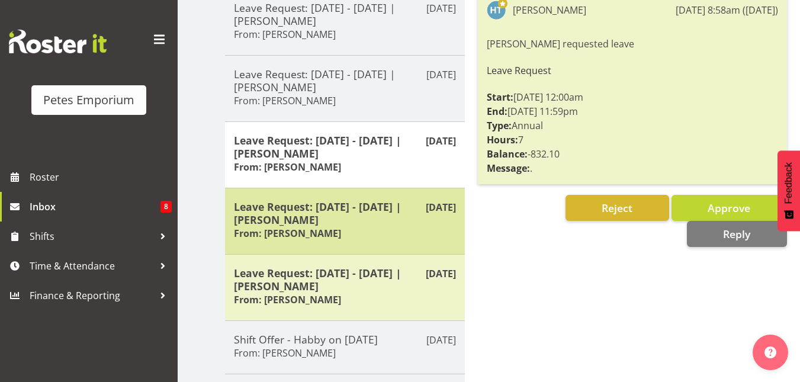
click at [385, 215] on h5 "Leave Request: [DATE] - [DATE] | [PERSON_NAME]" at bounding box center [345, 213] width 222 height 26
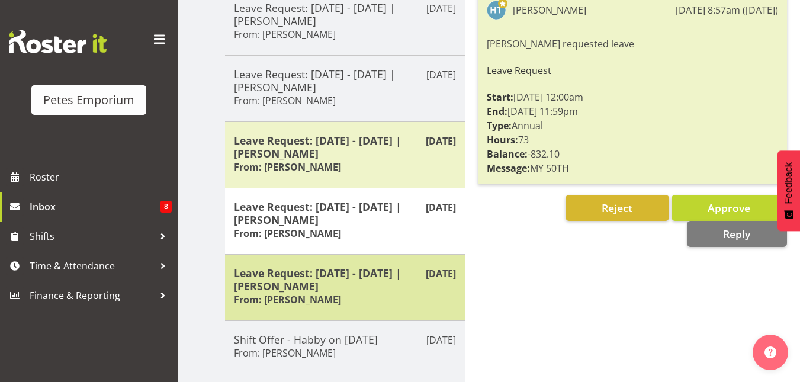
click at [377, 282] on h5 "Leave Request: [DATE] - [DATE] | [PERSON_NAME]" at bounding box center [345, 279] width 222 height 26
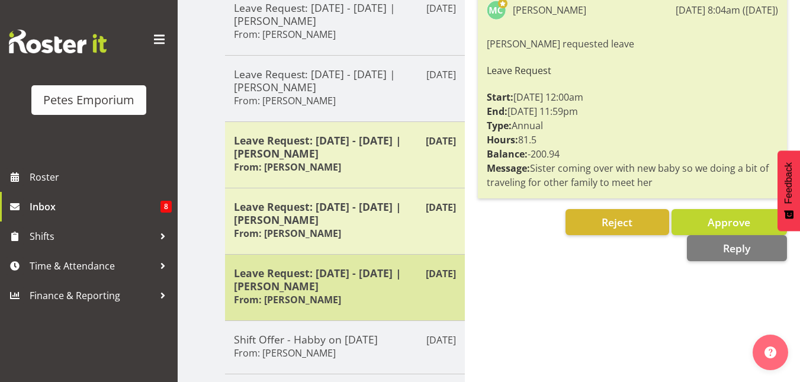
click at [377, 282] on h5 "Leave Request: [DATE] - [DATE] | [PERSON_NAME]" at bounding box center [345, 279] width 222 height 26
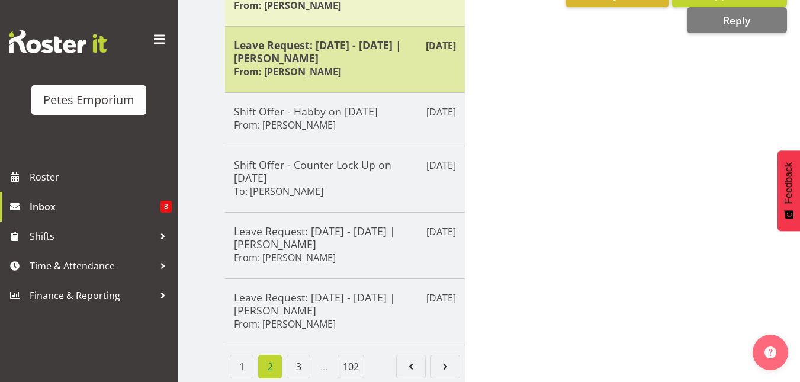
scroll to position [479, 0]
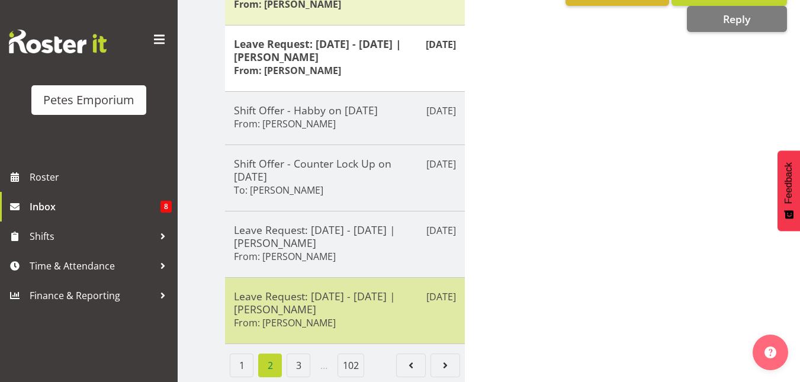
click at [311, 317] on h6 "From: [PERSON_NAME]" at bounding box center [285, 323] width 102 height 12
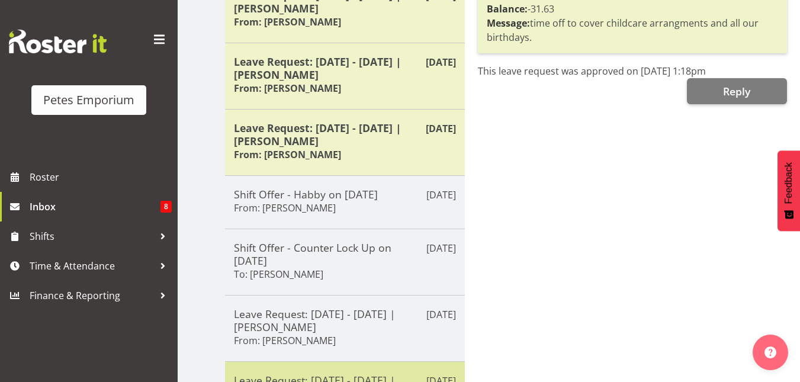
scroll to position [385, 0]
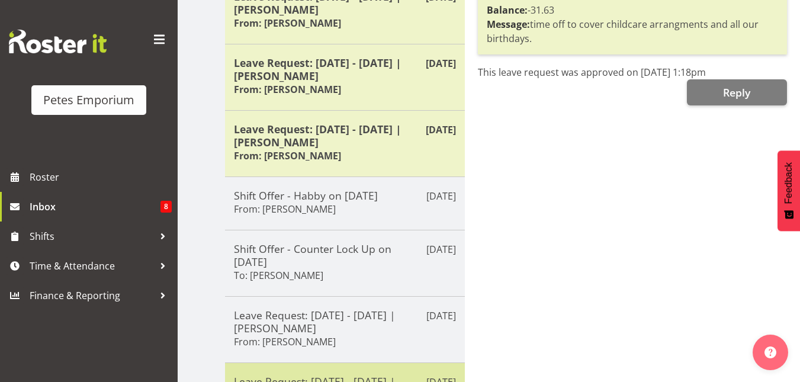
click at [311, 308] on h5 "Leave Request: [DATE] - [DATE] | [PERSON_NAME]" at bounding box center [345, 321] width 222 height 26
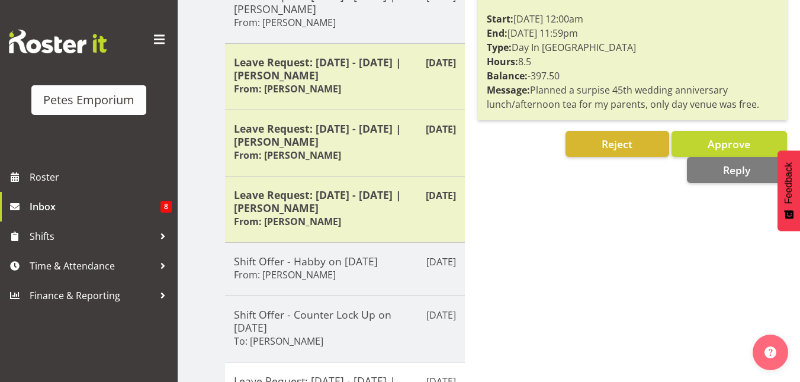
scroll to position [319, 0]
click at [718, 152] on span "Approve" at bounding box center [728, 144] width 43 height 14
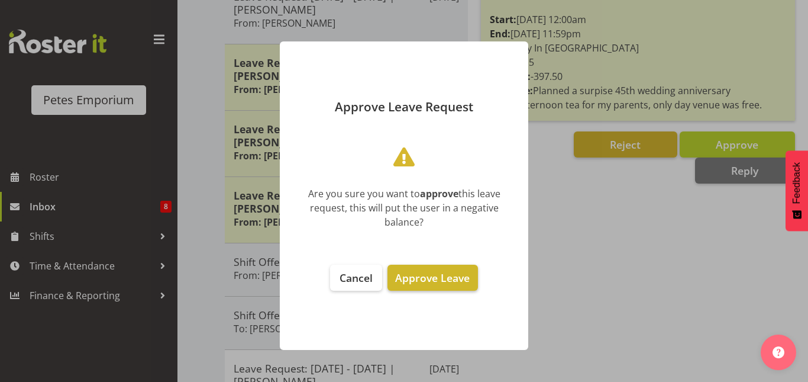
click at [444, 276] on span "Approve Leave" at bounding box center [432, 277] width 75 height 14
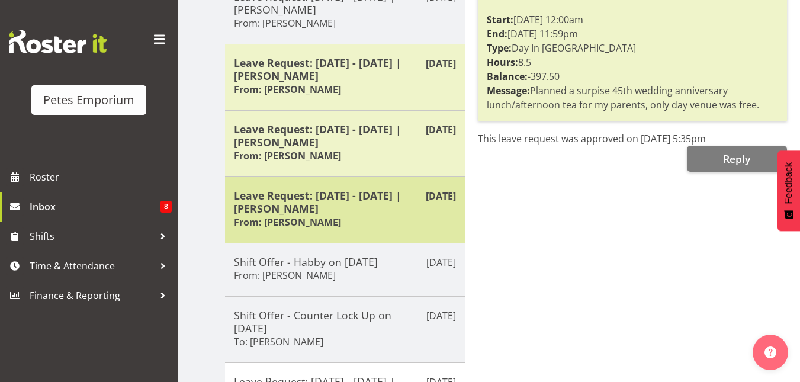
click at [346, 211] on h5 "Leave Request: [DATE] - [DATE] | [PERSON_NAME]" at bounding box center [345, 202] width 222 height 26
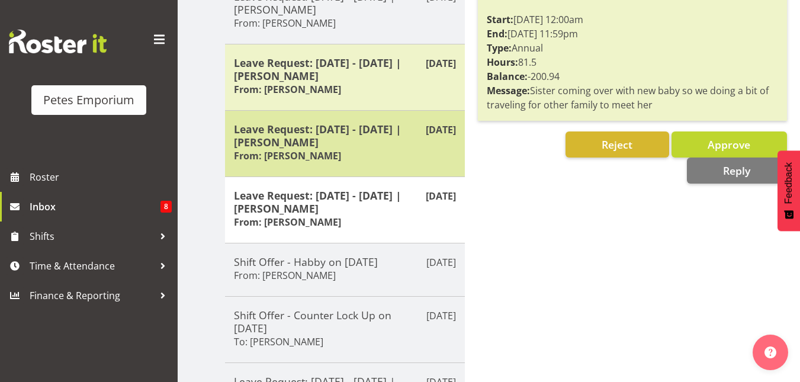
click at [341, 133] on h5 "Leave Request: [DATE] - [DATE] | [PERSON_NAME]" at bounding box center [345, 136] width 222 height 26
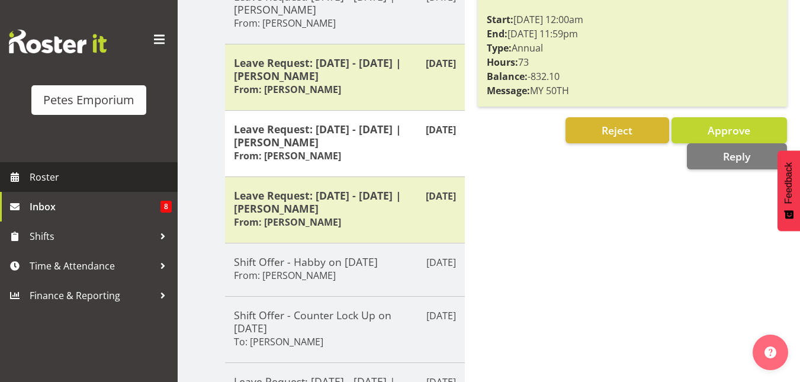
click at [57, 173] on span "Roster" at bounding box center [101, 177] width 142 height 18
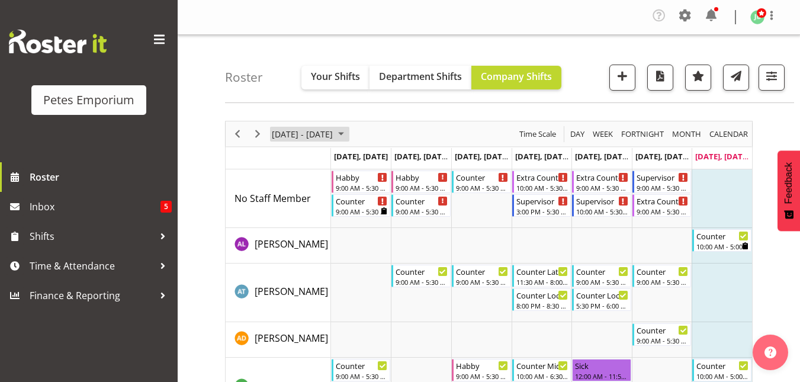
click at [334, 133] on span "[DATE] - [DATE]" at bounding box center [301, 134] width 63 height 15
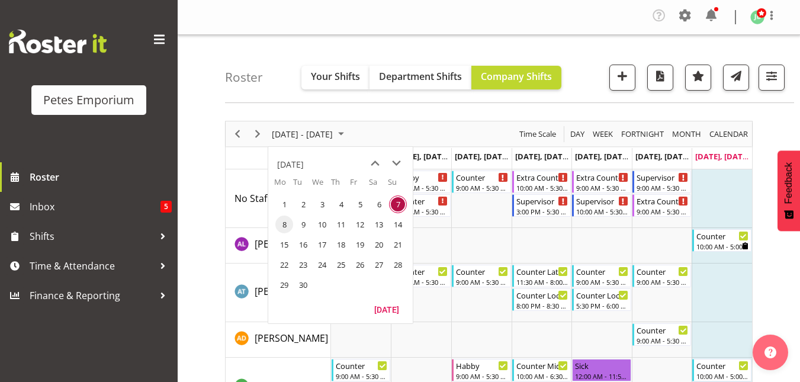
click at [282, 225] on span "8" at bounding box center [284, 224] width 18 height 18
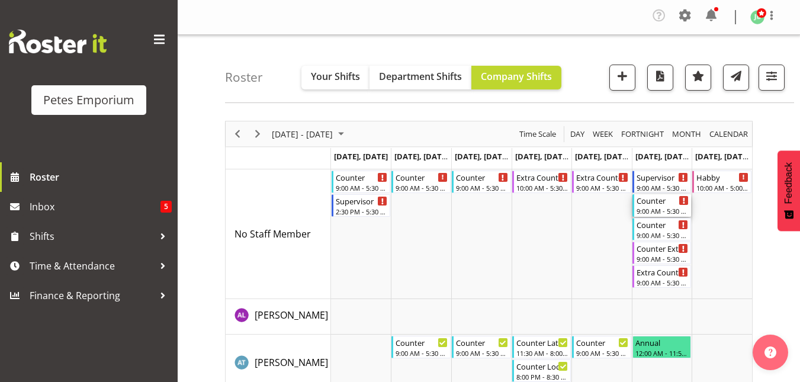
click at [646, 210] on div "9:00 AM - 5:30 PM" at bounding box center [662, 210] width 53 height 9
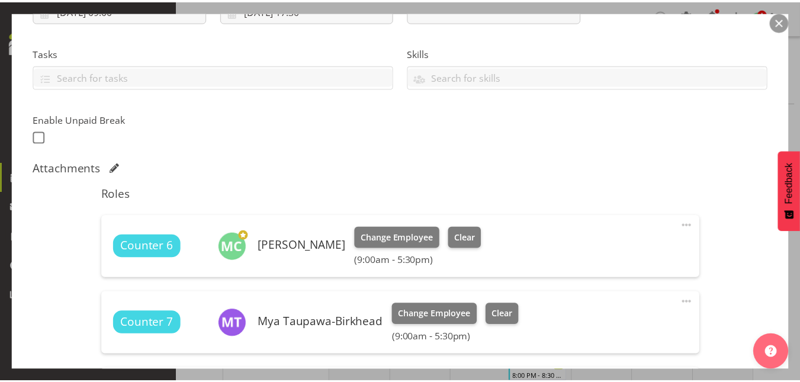
scroll to position [228, 0]
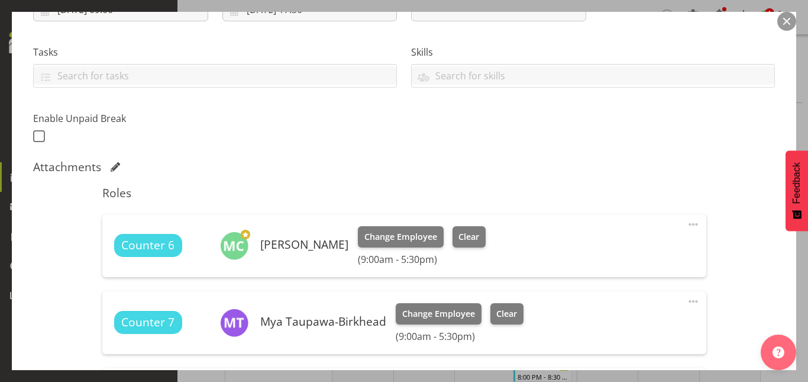
click at [784, 25] on button "button" at bounding box center [787, 21] width 19 height 19
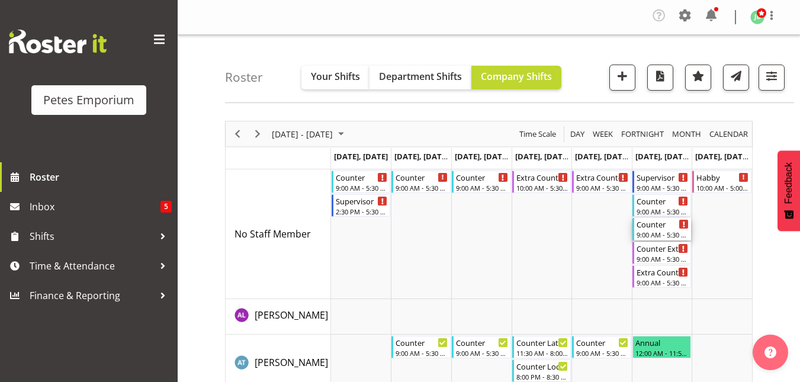
click at [644, 227] on div "Counter" at bounding box center [662, 224] width 53 height 12
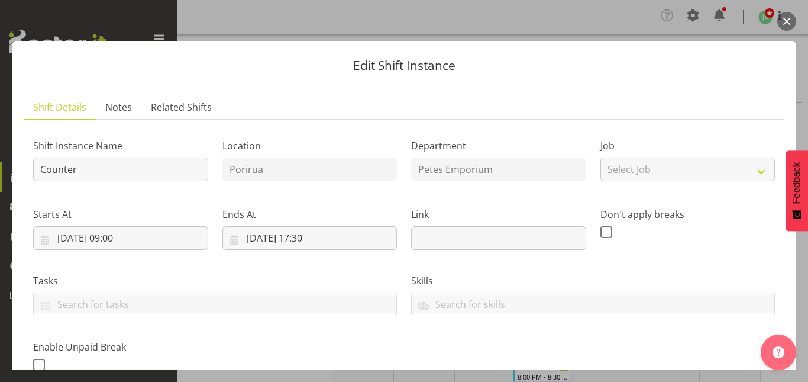
click at [788, 21] on button "button" at bounding box center [787, 21] width 19 height 19
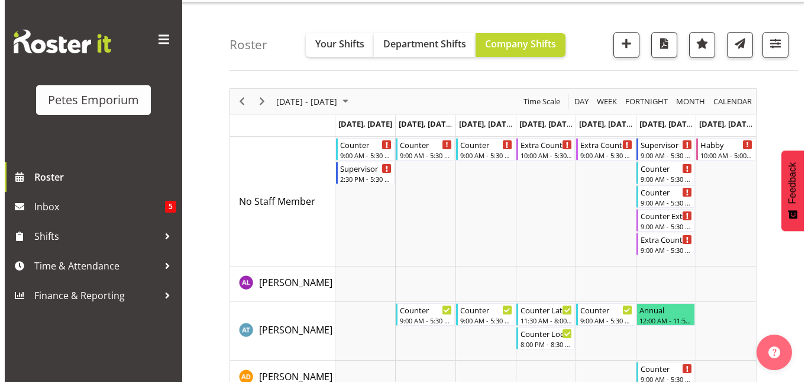
scroll to position [0, 0]
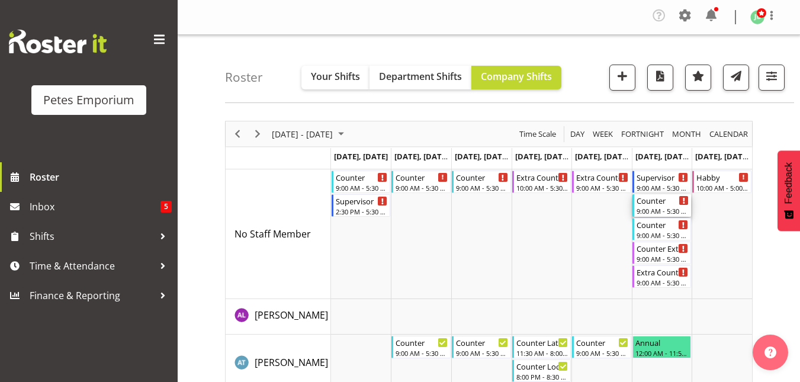
click at [666, 205] on div "Counter" at bounding box center [662, 200] width 53 height 12
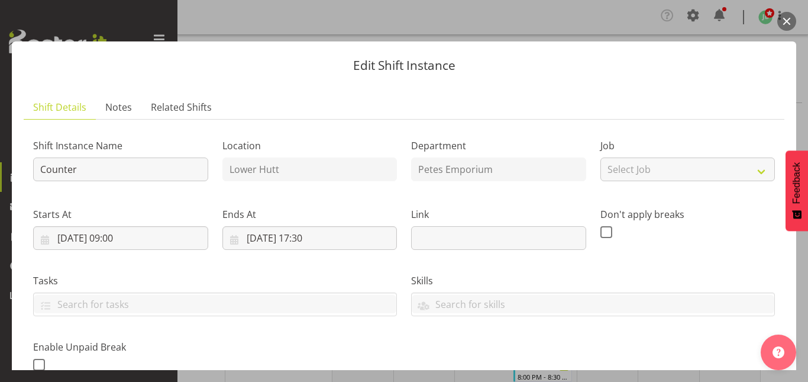
click at [788, 22] on button "button" at bounding box center [787, 21] width 19 height 19
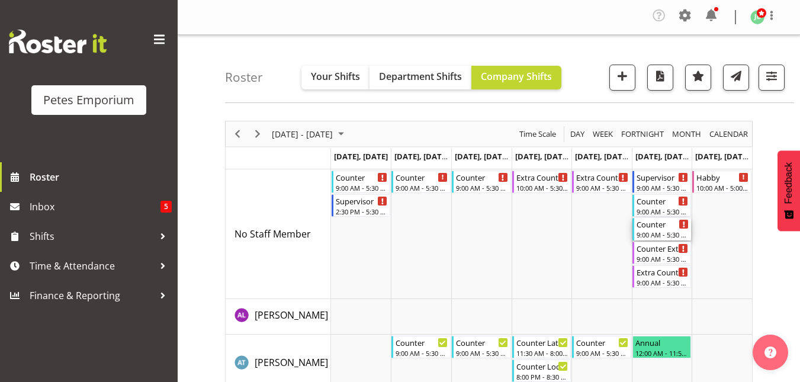
click at [640, 226] on div "Counter" at bounding box center [662, 224] width 53 height 12
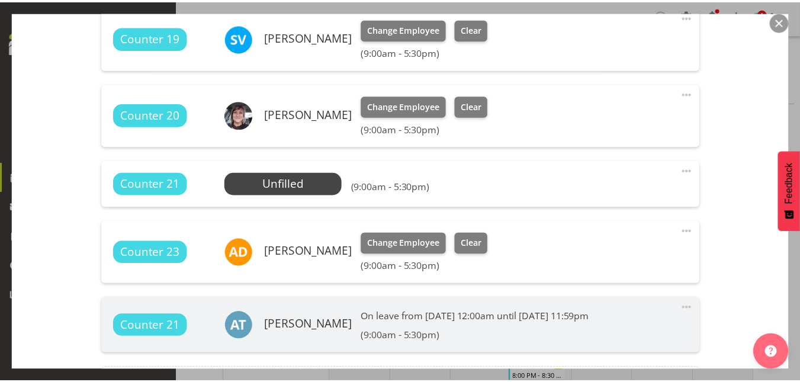
scroll to position [437, 0]
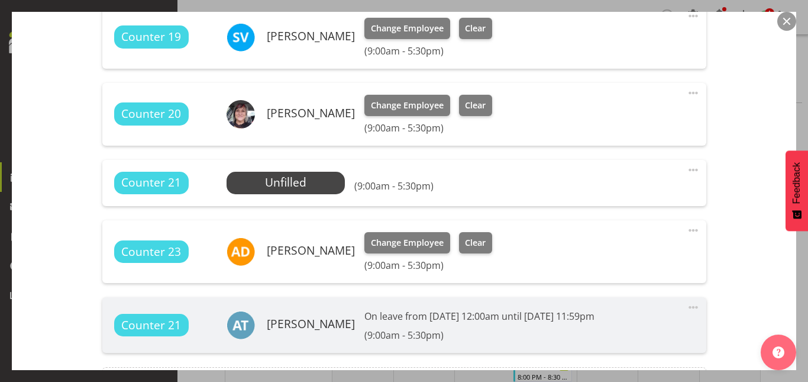
click at [791, 25] on button "button" at bounding box center [787, 21] width 19 height 19
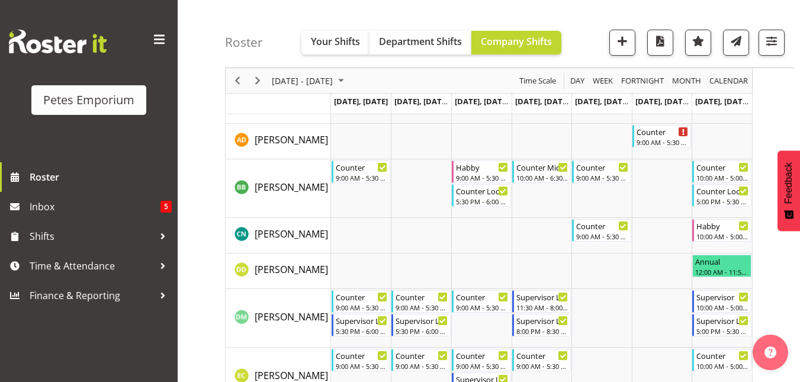
scroll to position [269, 0]
